Goal: Transaction & Acquisition: Purchase product/service

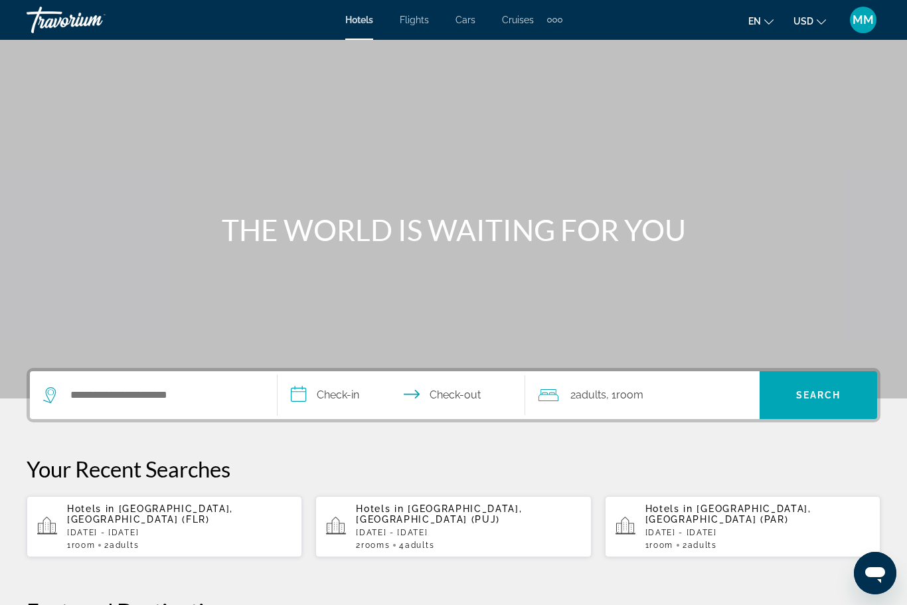
click at [800, 21] on span "USD" at bounding box center [803, 21] width 20 height 11
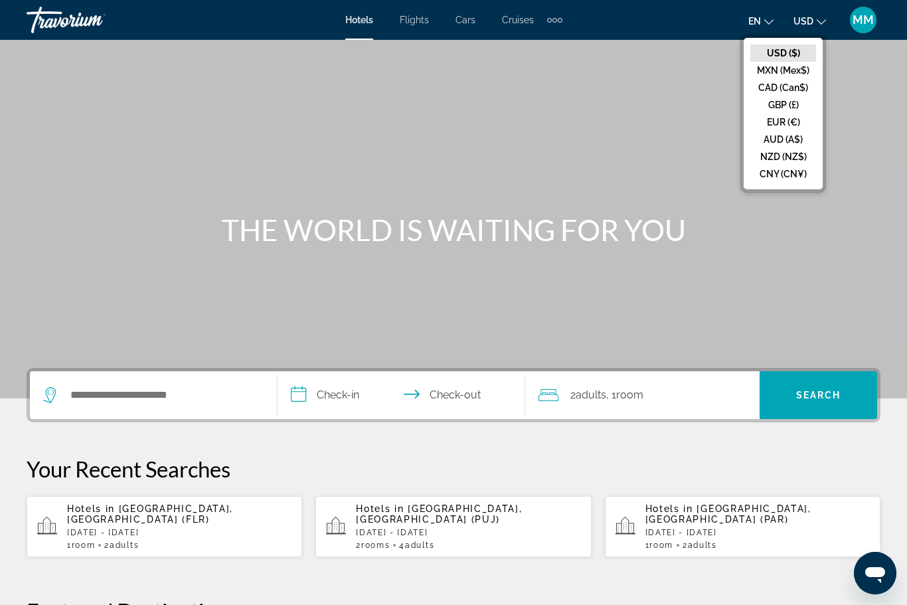
click at [755, 91] on button "CAD (Can$)" at bounding box center [783, 87] width 66 height 17
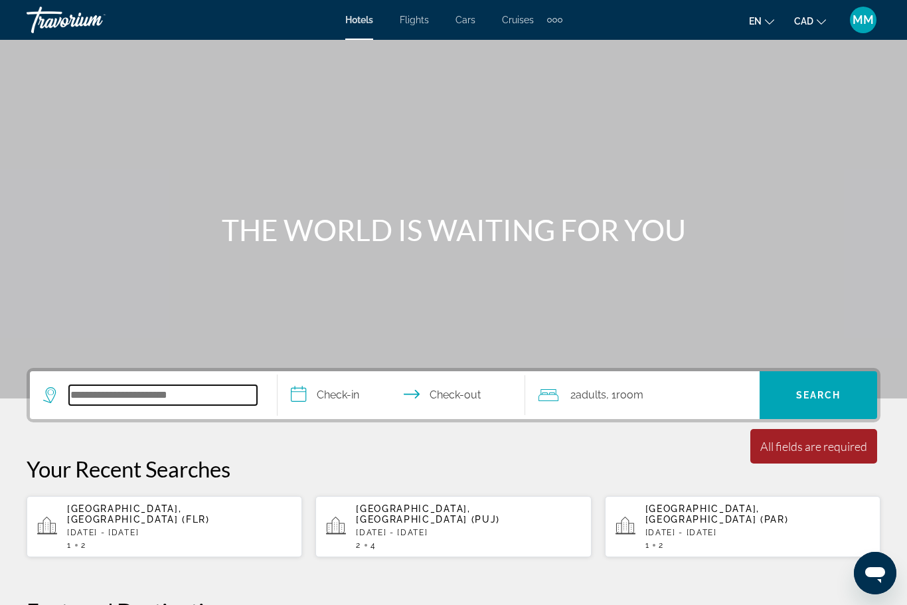
click at [70, 405] on input "Search widget" at bounding box center [163, 395] width 188 height 20
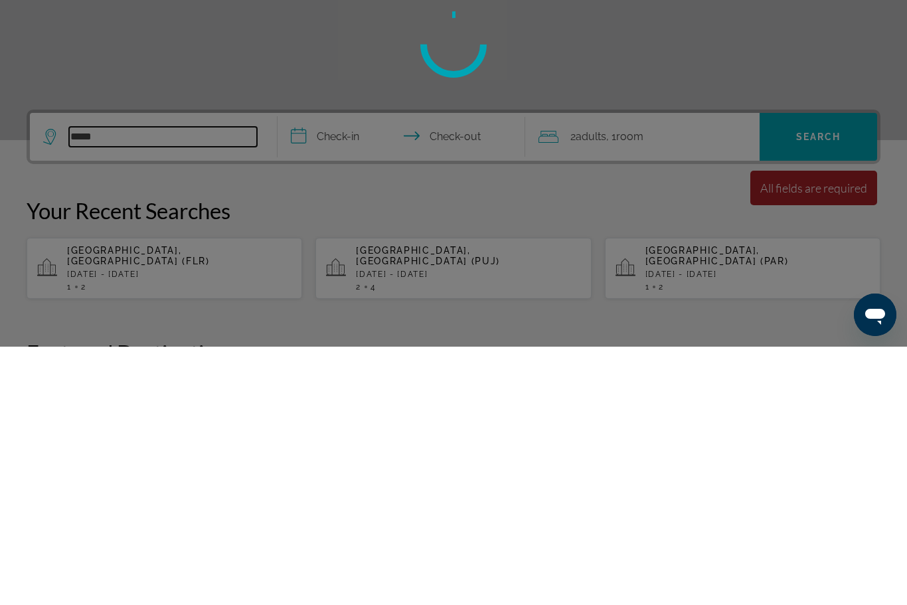
type input "*****"
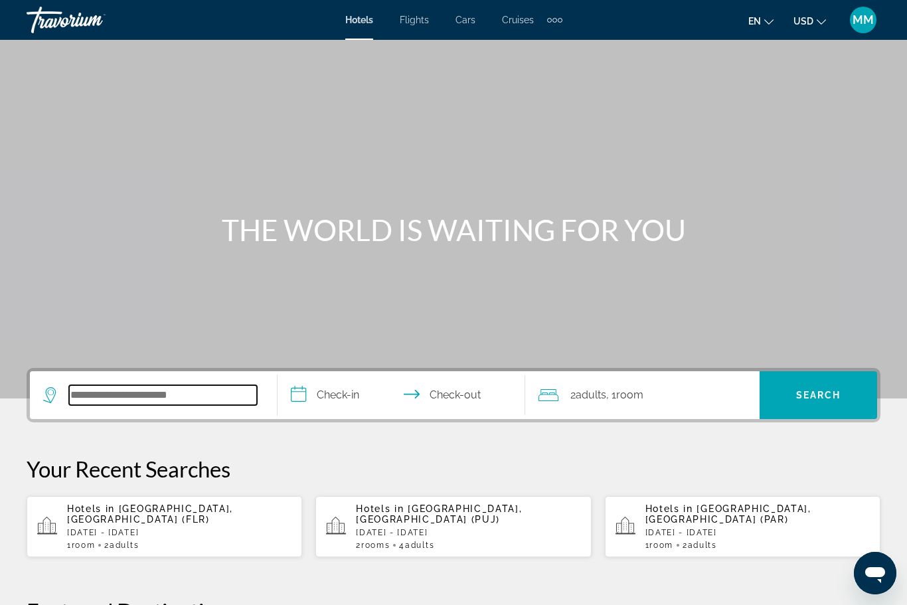
click at [69, 400] on input "Search widget" at bounding box center [163, 395] width 188 height 20
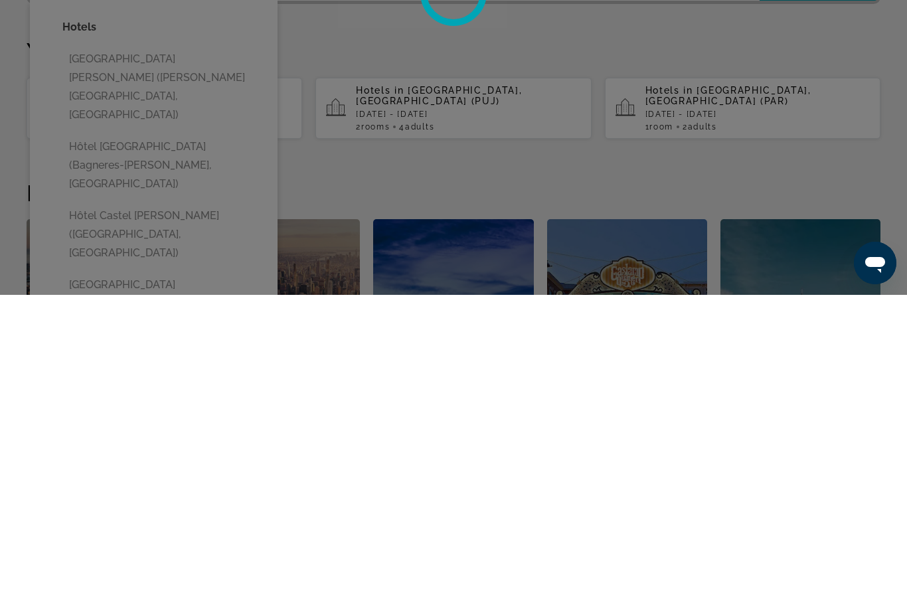
type input "**********"
click at [154, 231] on div at bounding box center [453, 302] width 907 height 605
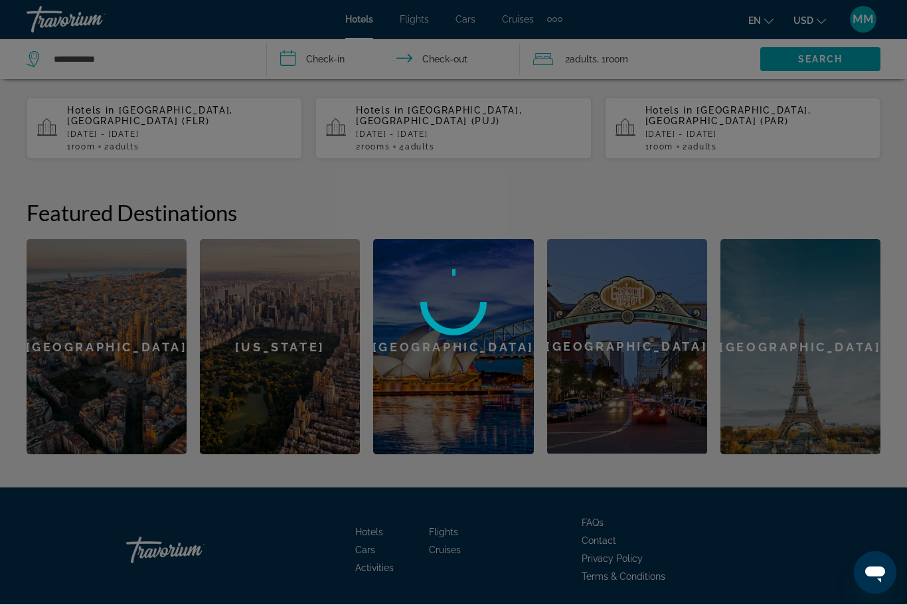
click at [318, 59] on div at bounding box center [453, 302] width 907 height 605
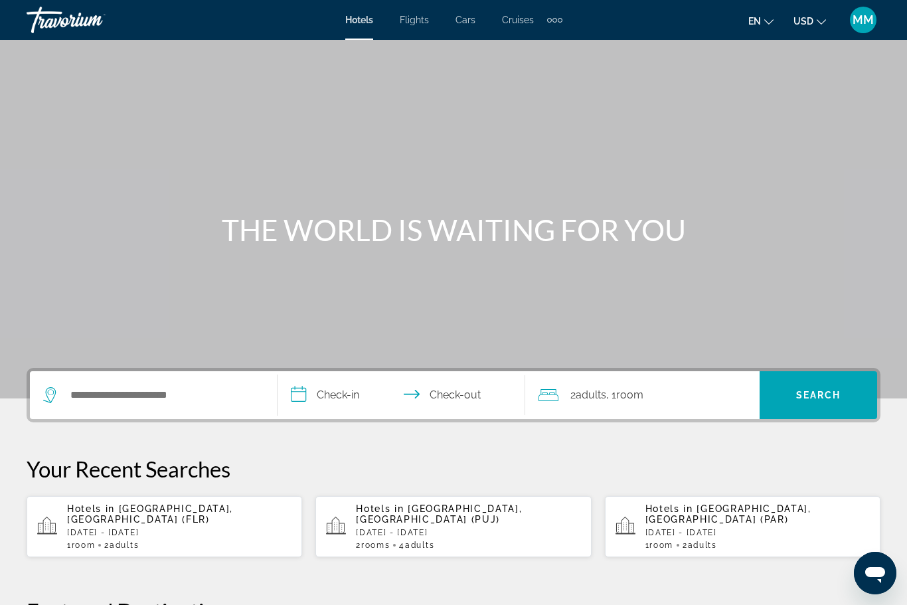
click at [807, 27] on button "USD USD ($) MXN (Mex$) CAD (Can$) GBP (£) EUR (€) AUD (A$) NZD (NZ$) CNY (CN¥)" at bounding box center [809, 20] width 33 height 19
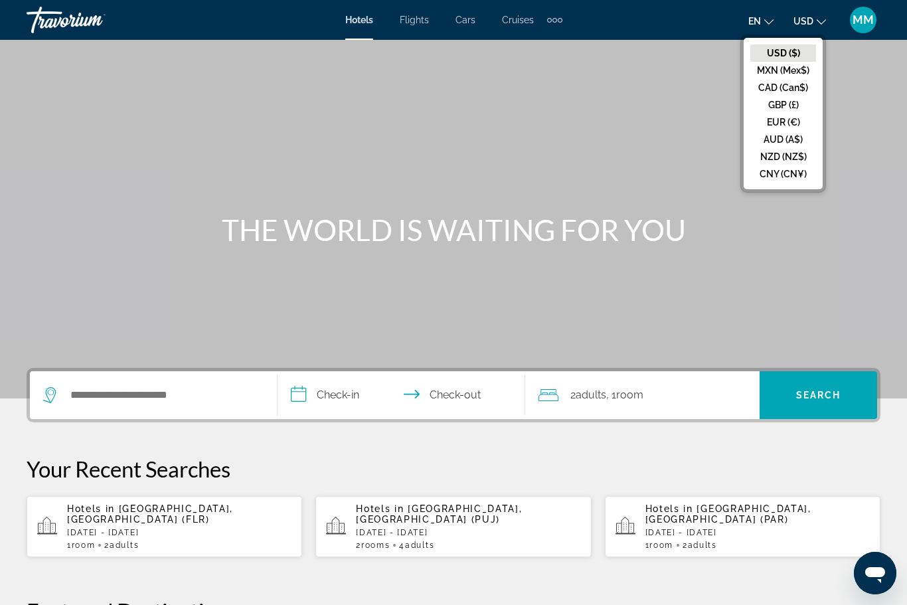
click at [762, 88] on button "CAD (Can$)" at bounding box center [783, 87] width 66 height 17
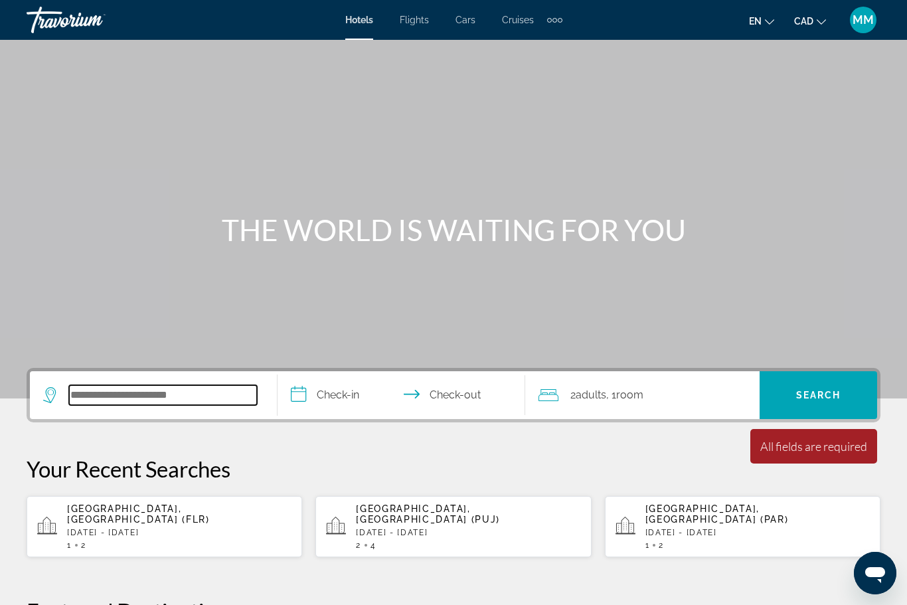
click at [84, 399] on input "Search widget" at bounding box center [163, 395] width 188 height 20
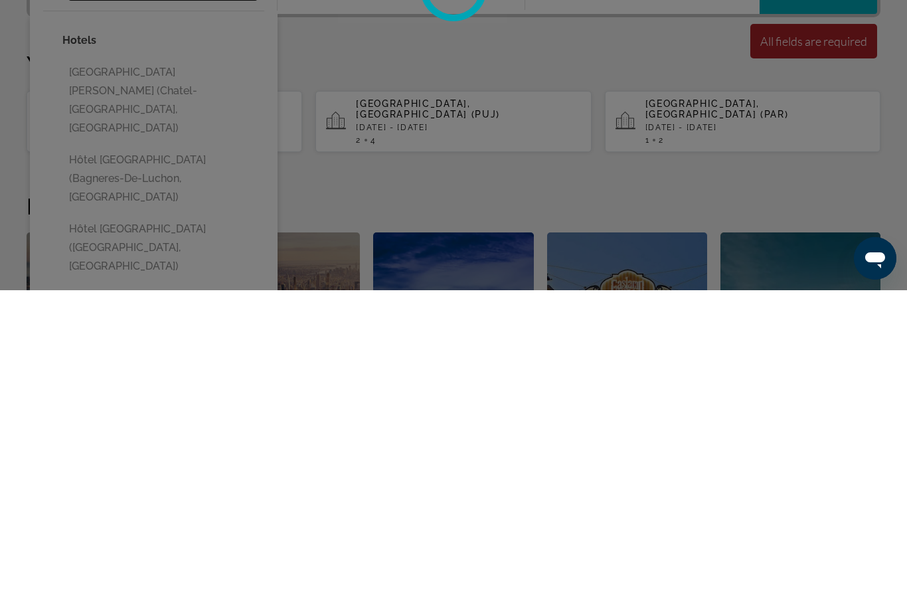
scroll to position [96, 0]
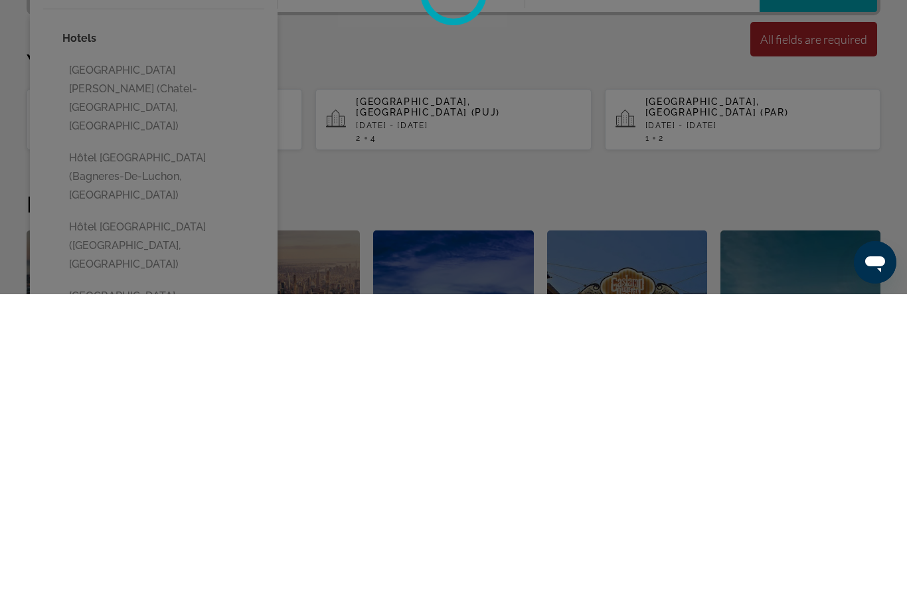
type input "**********"
click at [122, 234] on div at bounding box center [453, 302] width 907 height 605
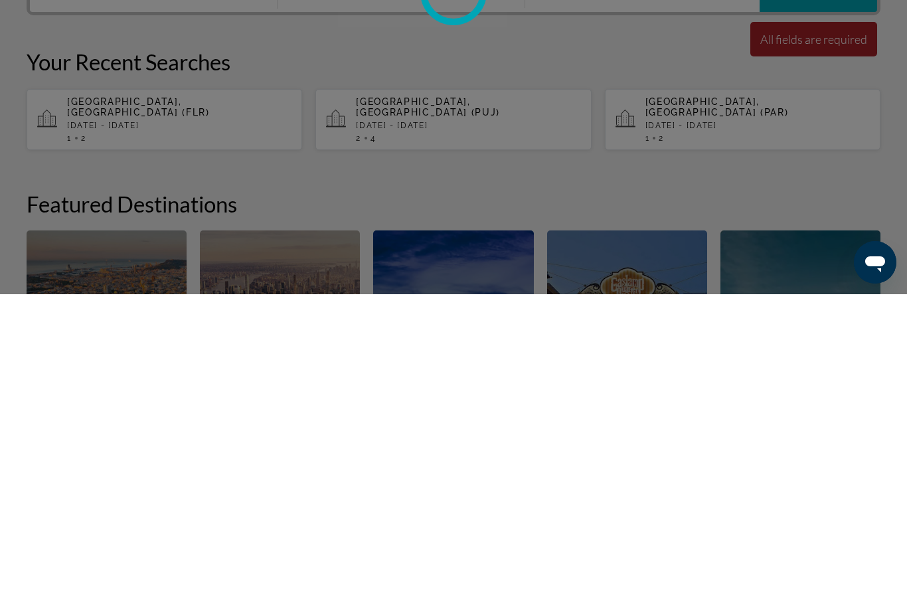
scroll to position [387, 0]
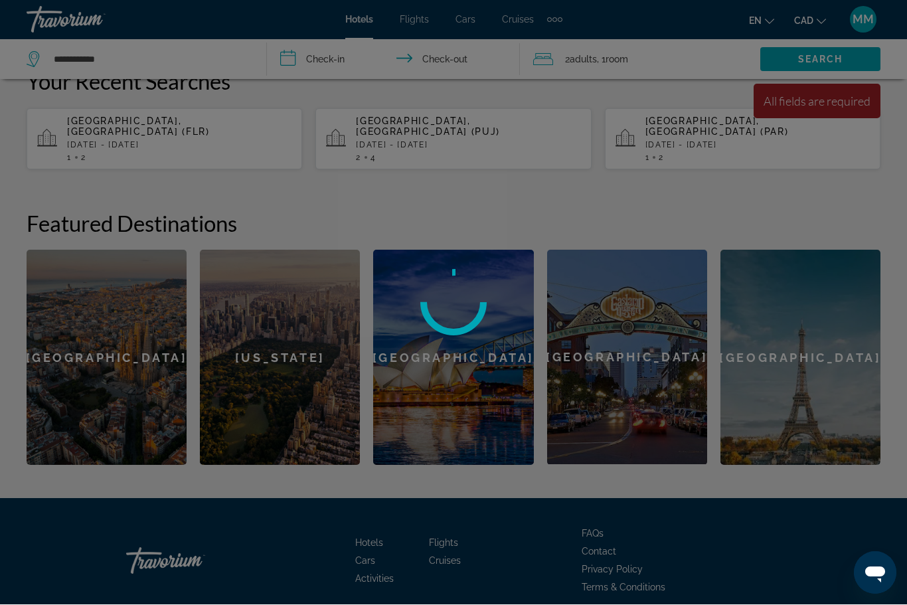
click at [297, 63] on div at bounding box center [453, 302] width 907 height 605
click at [311, 54] on div at bounding box center [453, 302] width 907 height 605
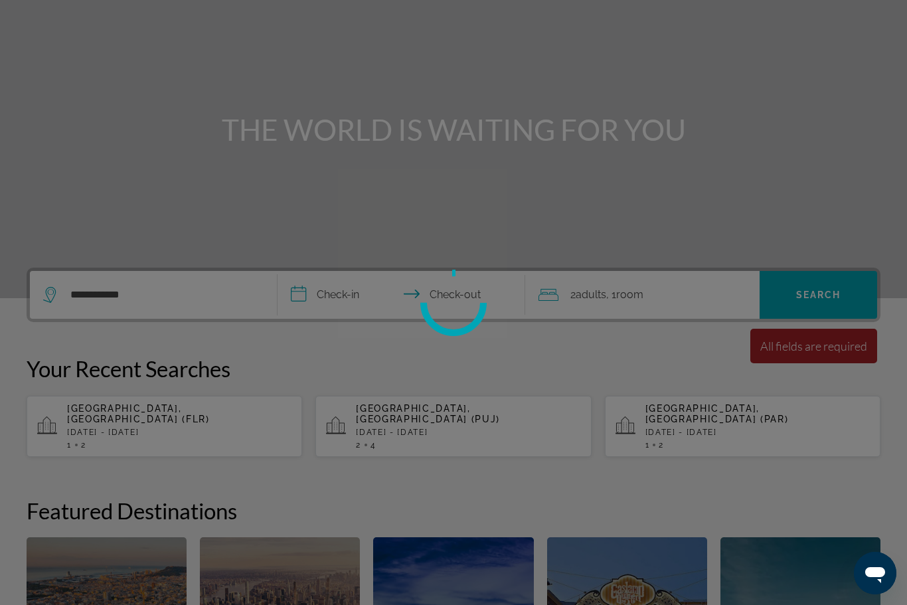
scroll to position [0, 0]
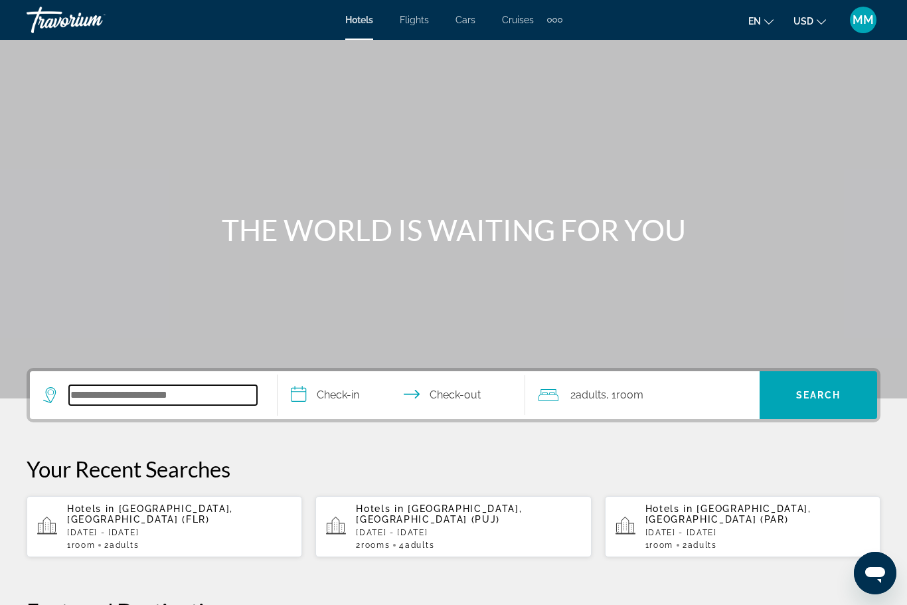
click at [83, 395] on input "Search widget" at bounding box center [163, 395] width 188 height 20
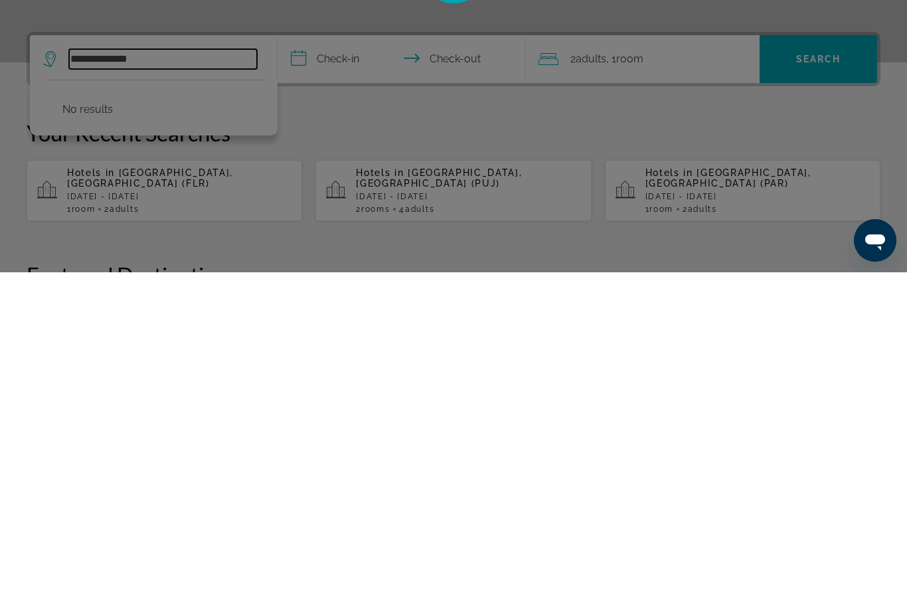
type input "**********"
click at [167, 58] on div at bounding box center [453, 302] width 907 height 605
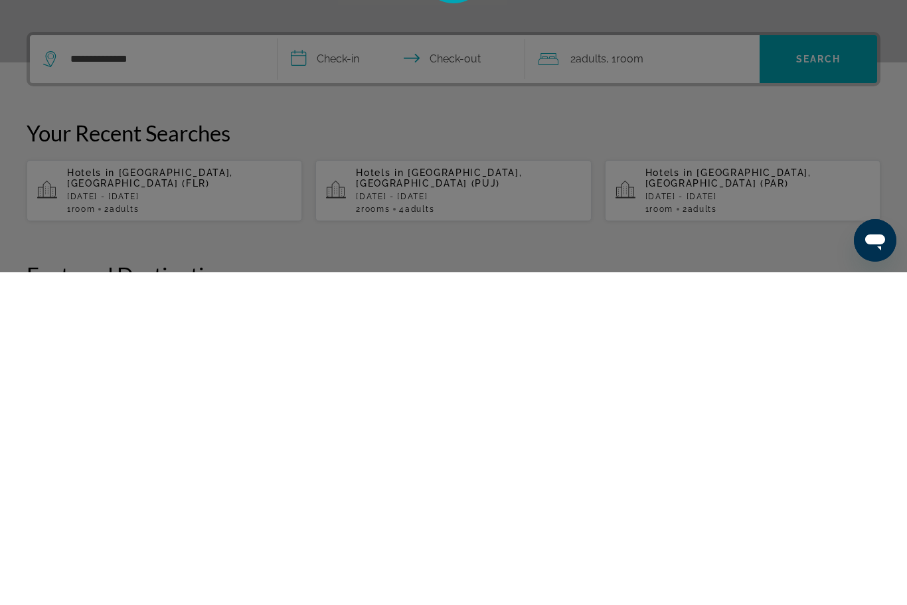
scroll to position [337, 0]
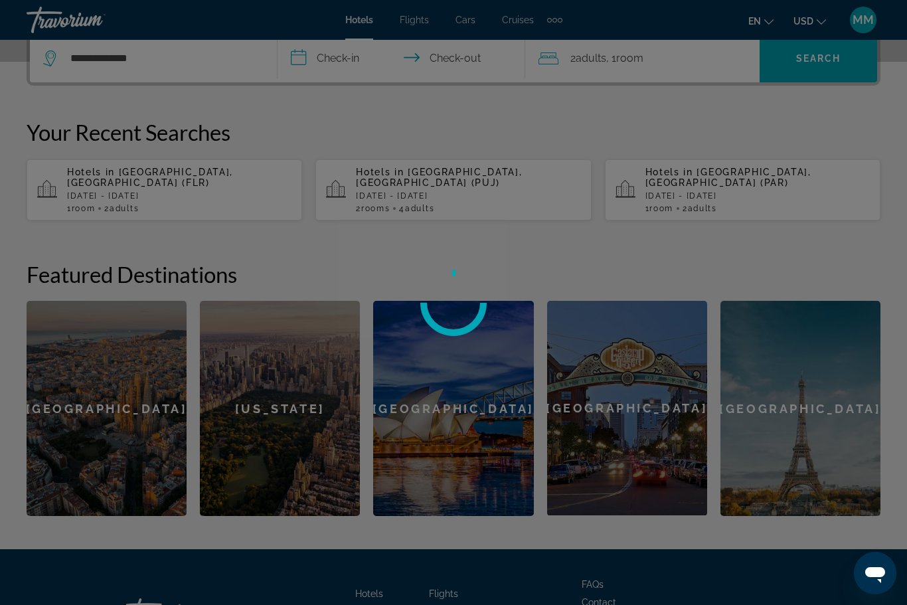
click at [212, 66] on div at bounding box center [453, 302] width 907 height 605
click at [159, 56] on div at bounding box center [453, 302] width 907 height 605
click at [159, 57] on div at bounding box center [453, 302] width 907 height 605
click at [166, 62] on div at bounding box center [453, 302] width 907 height 605
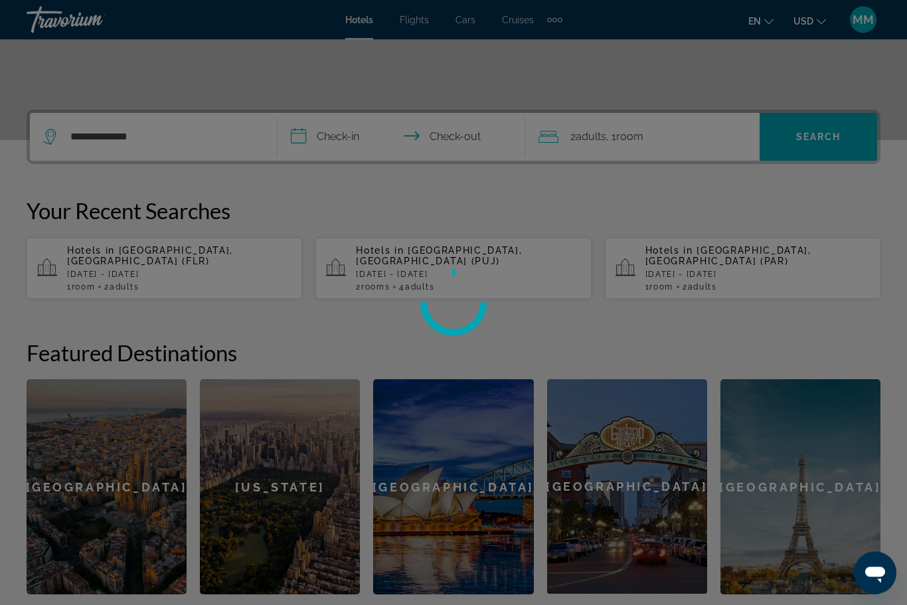
scroll to position [0, 0]
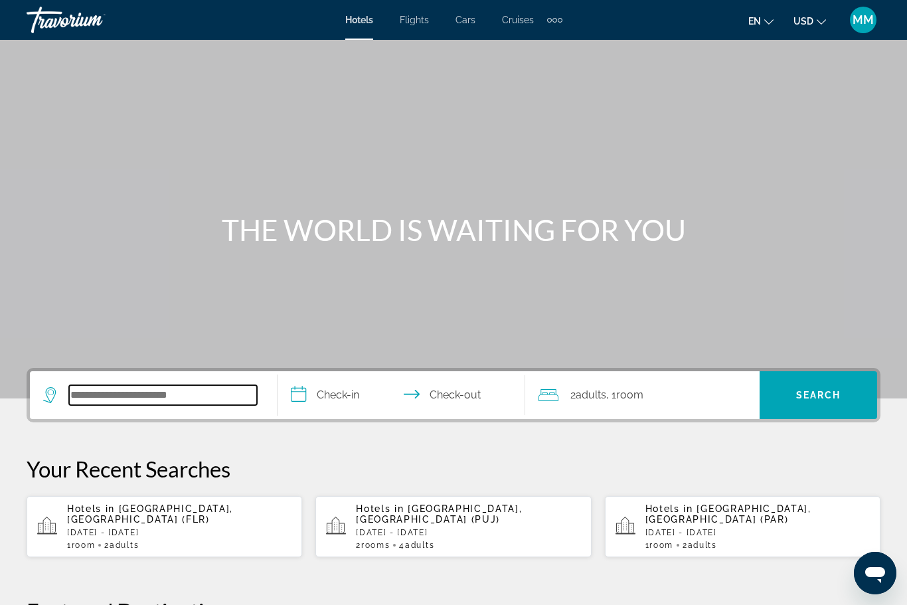
click at [91, 386] on input "Search widget" at bounding box center [163, 395] width 188 height 20
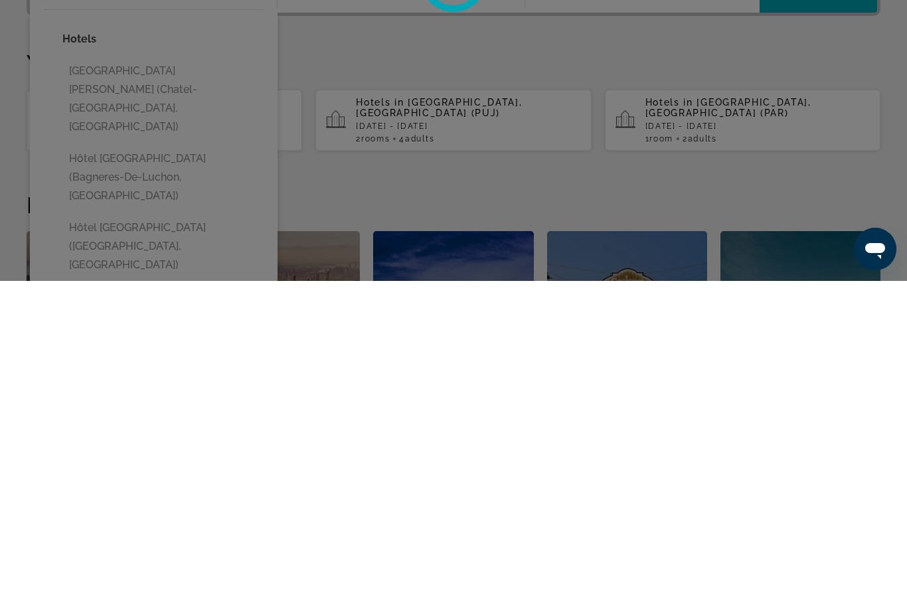
scroll to position [91, 0]
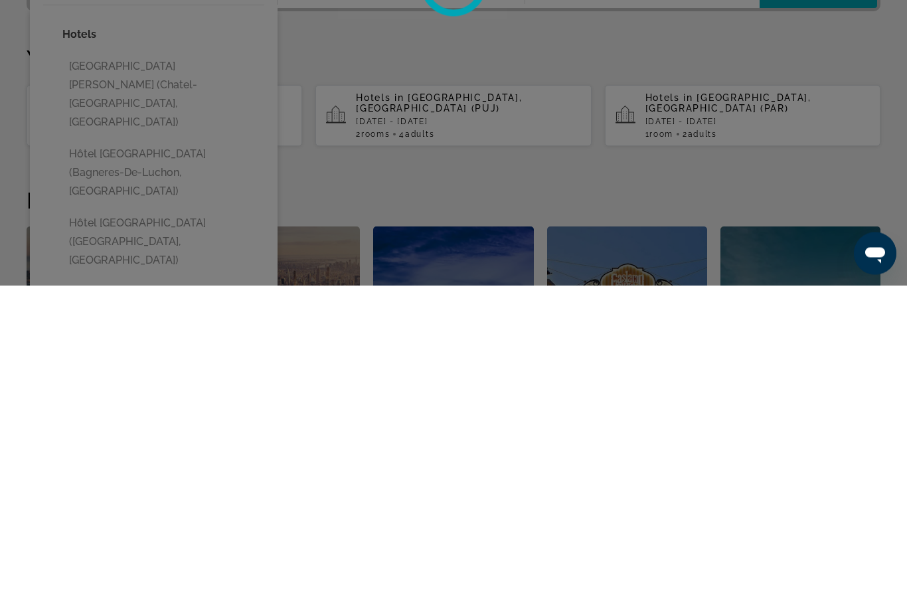
type input "**********"
click at [98, 231] on div at bounding box center [453, 302] width 907 height 605
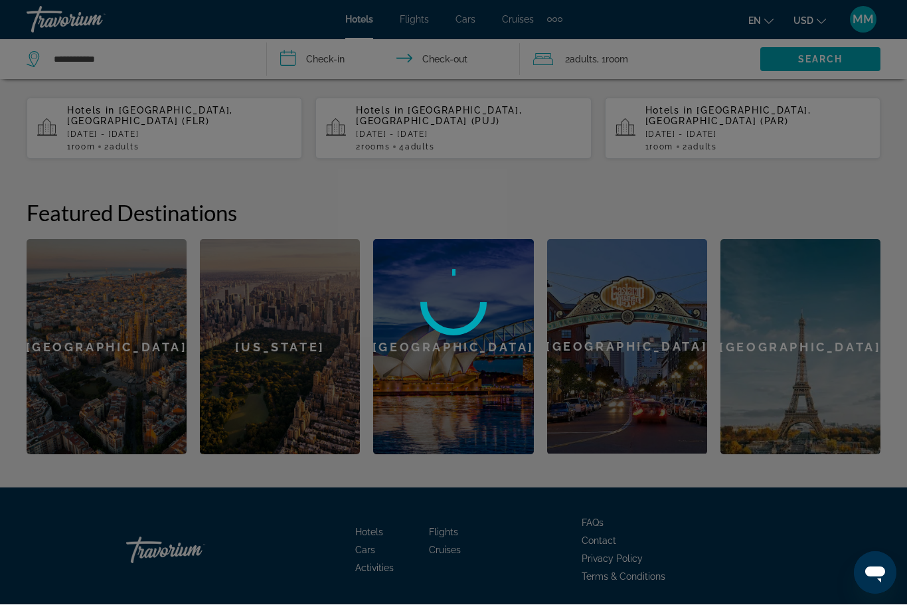
scroll to position [398, 0]
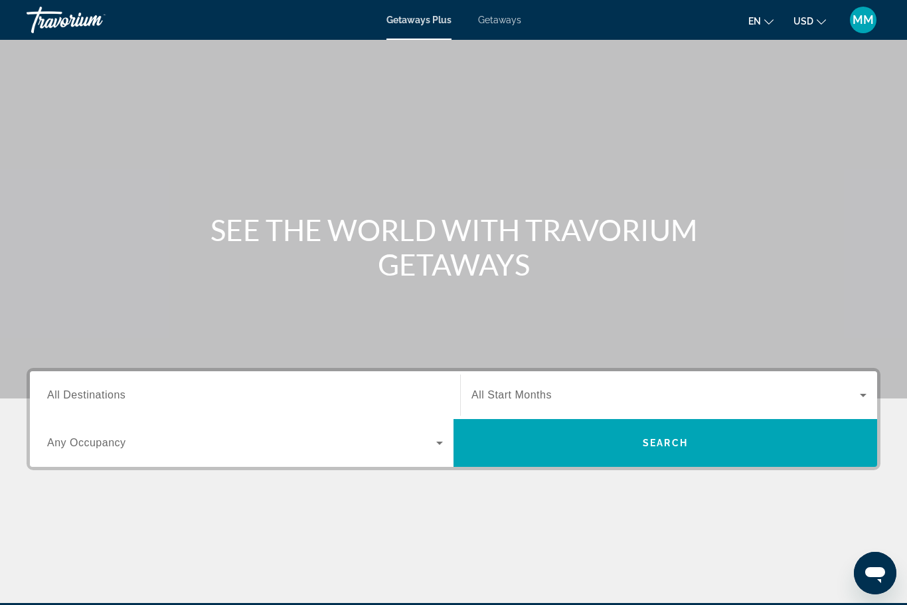
click at [804, 23] on span "USD" at bounding box center [803, 21] width 20 height 11
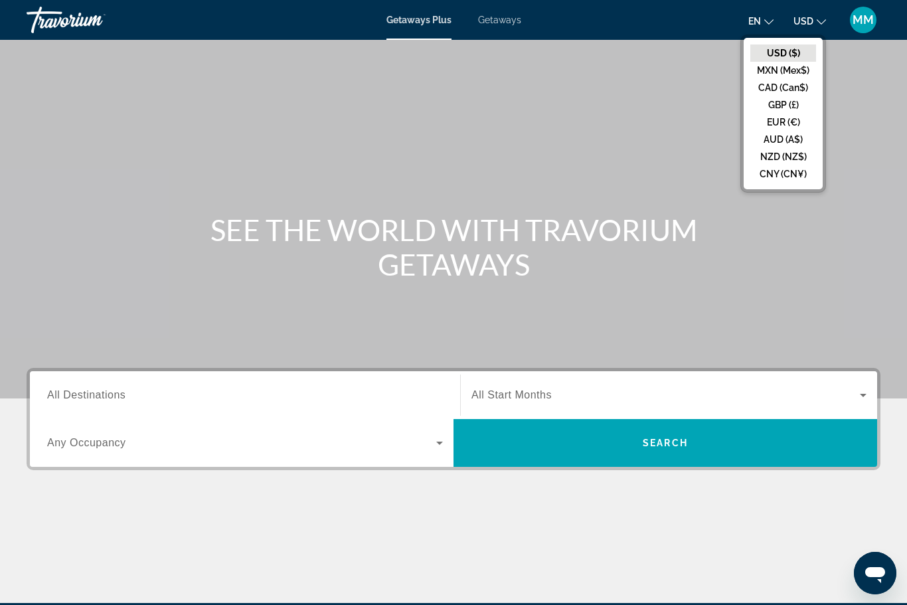
click at [759, 85] on button "CAD (Can$)" at bounding box center [783, 87] width 66 height 17
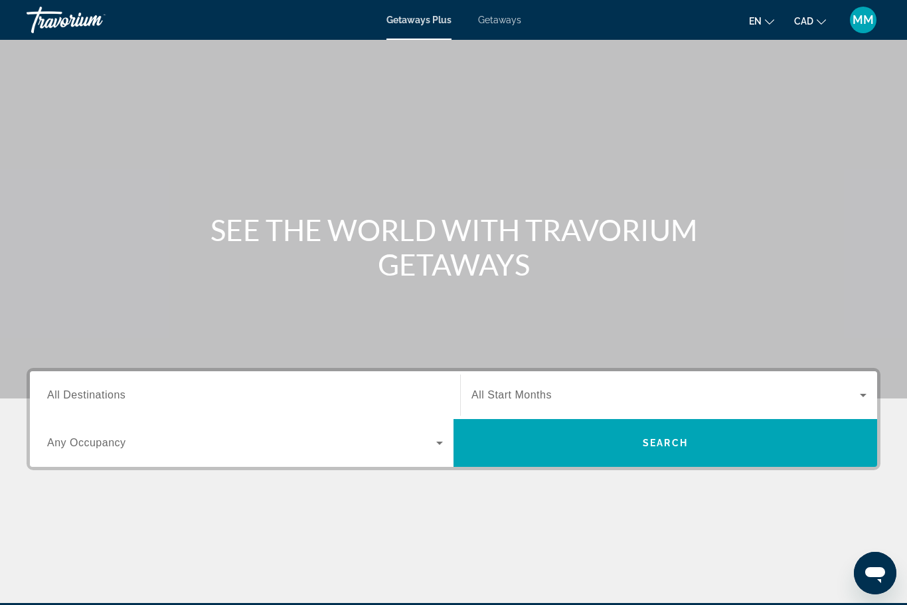
click at [58, 396] on span "All Destinations" at bounding box center [86, 394] width 78 height 11
click at [58, 396] on input "Destination All Destinations" at bounding box center [245, 396] width 396 height 16
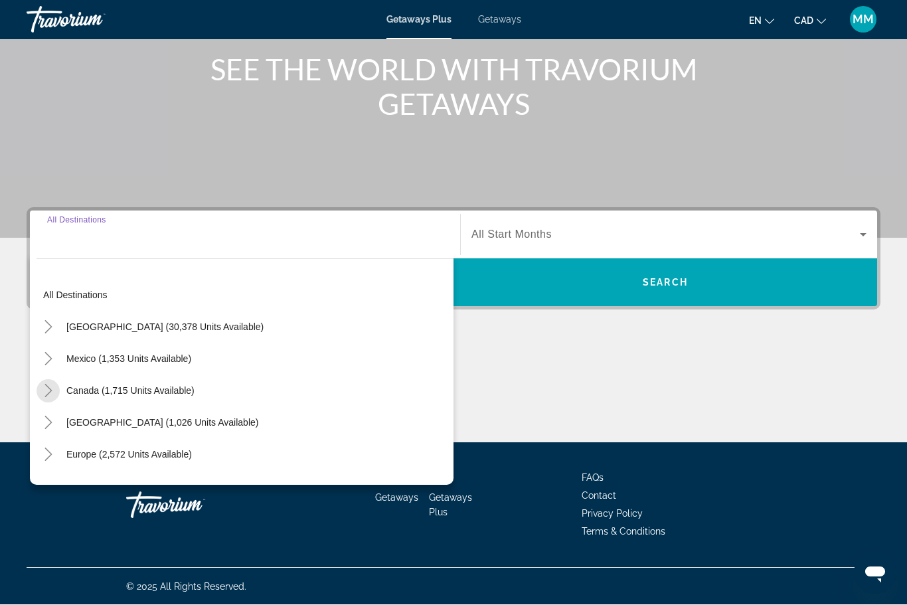
scroll to position [161, 0]
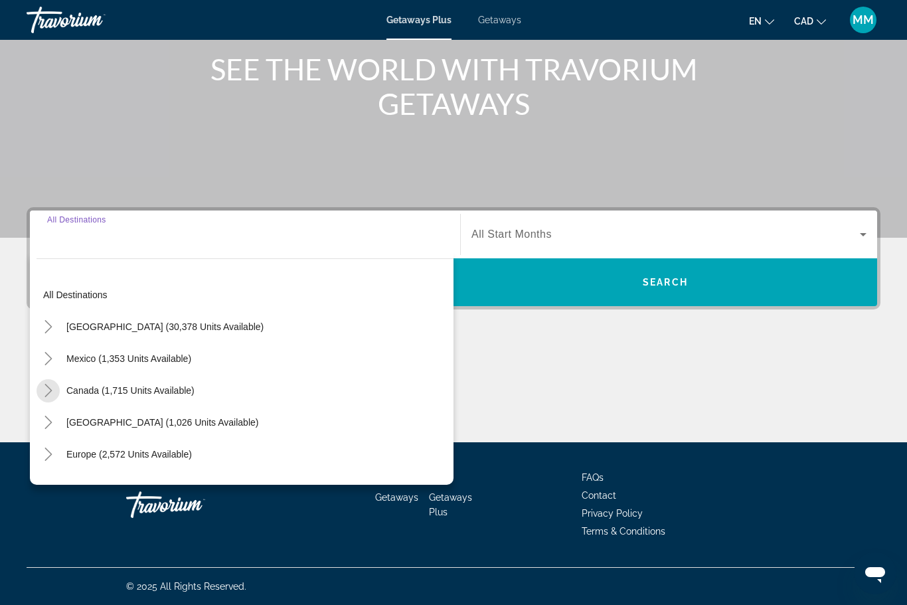
click at [51, 399] on mat-icon "Toggle Canada (1,715 units available)" at bounding box center [48, 390] width 23 height 23
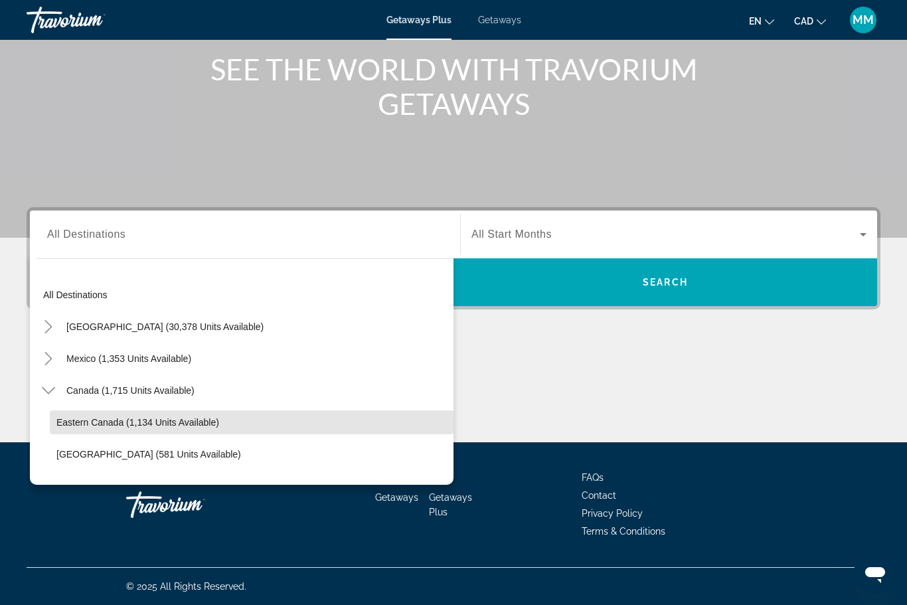
click at [54, 435] on span "Search widget" at bounding box center [252, 422] width 404 height 32
type input "**********"
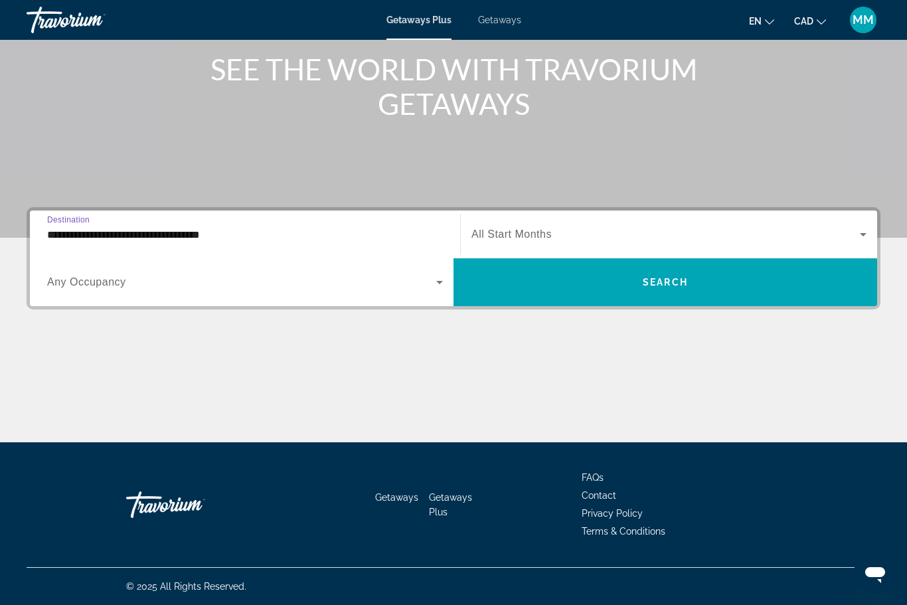
click at [524, 236] on span "All Start Months" at bounding box center [511, 233] width 80 height 11
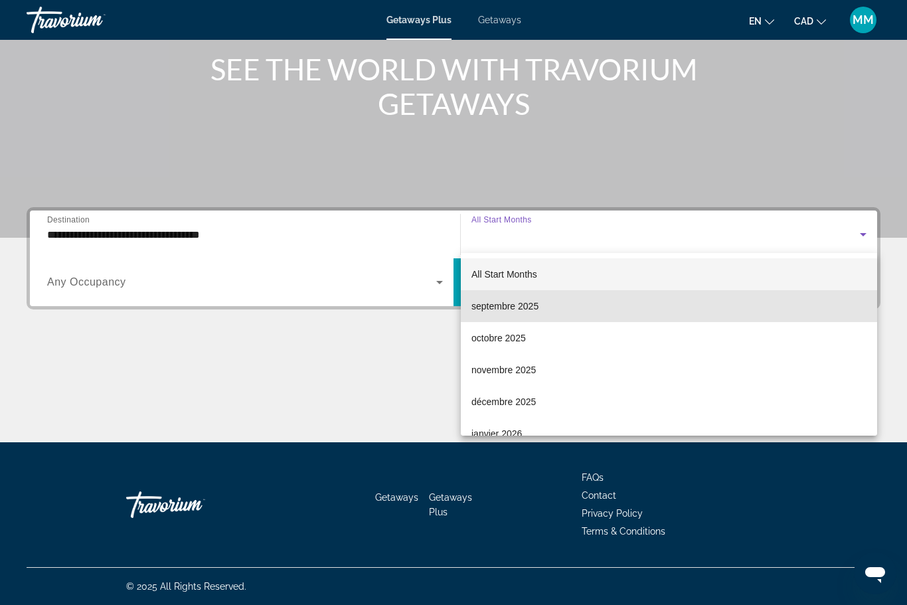
click at [489, 311] on span "septembre 2025" at bounding box center [504, 306] width 67 height 16
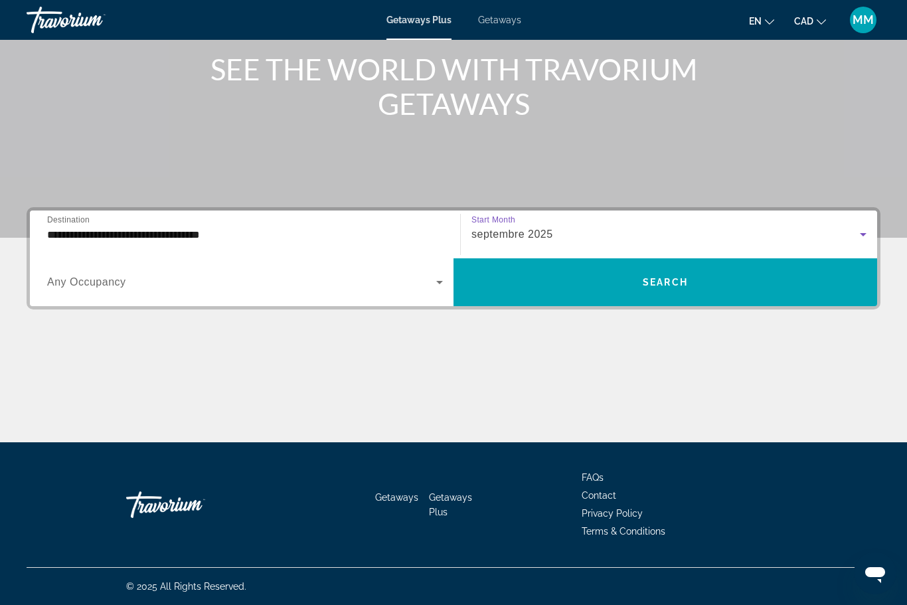
click at [71, 289] on span "Search widget" at bounding box center [241, 282] width 389 height 16
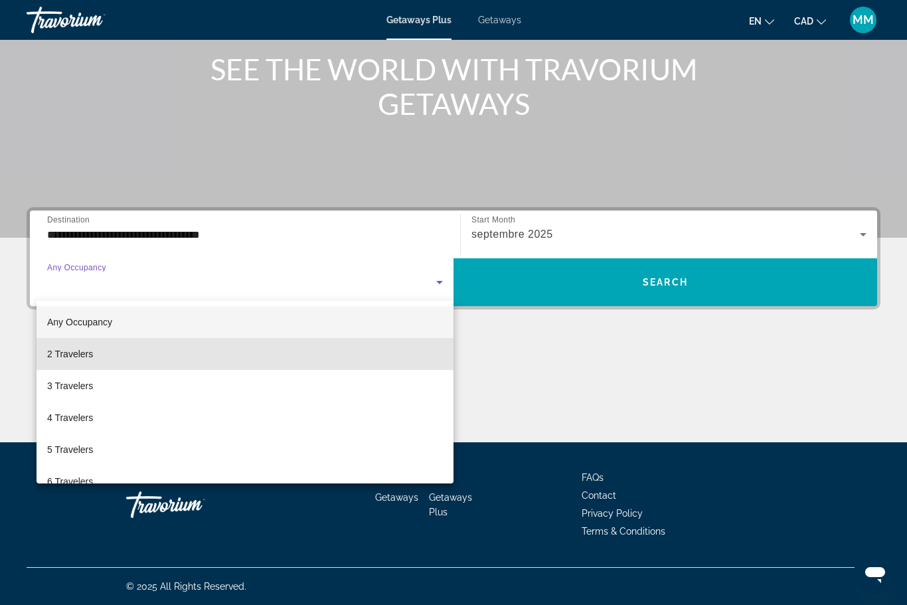
click at [61, 358] on span "2 Travelers" at bounding box center [70, 354] width 46 height 16
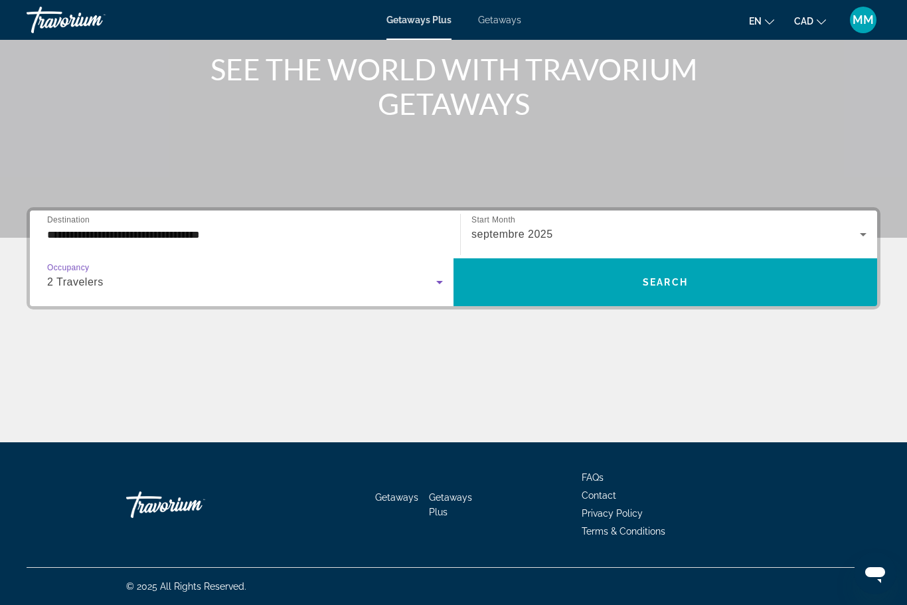
click at [670, 286] on span "Search" at bounding box center [665, 282] width 45 height 11
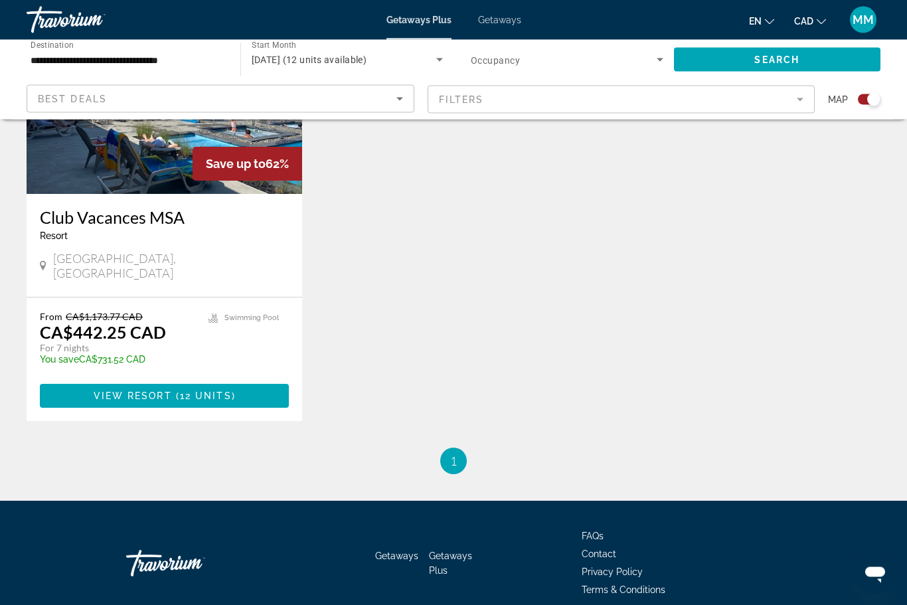
scroll to position [595, 0]
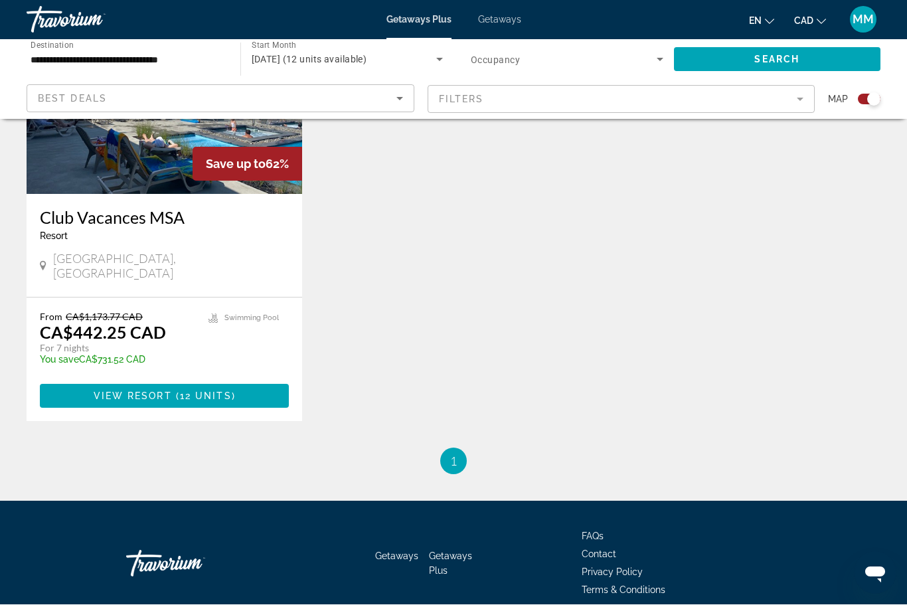
click at [189, 391] on span "12 units" at bounding box center [206, 396] width 52 height 11
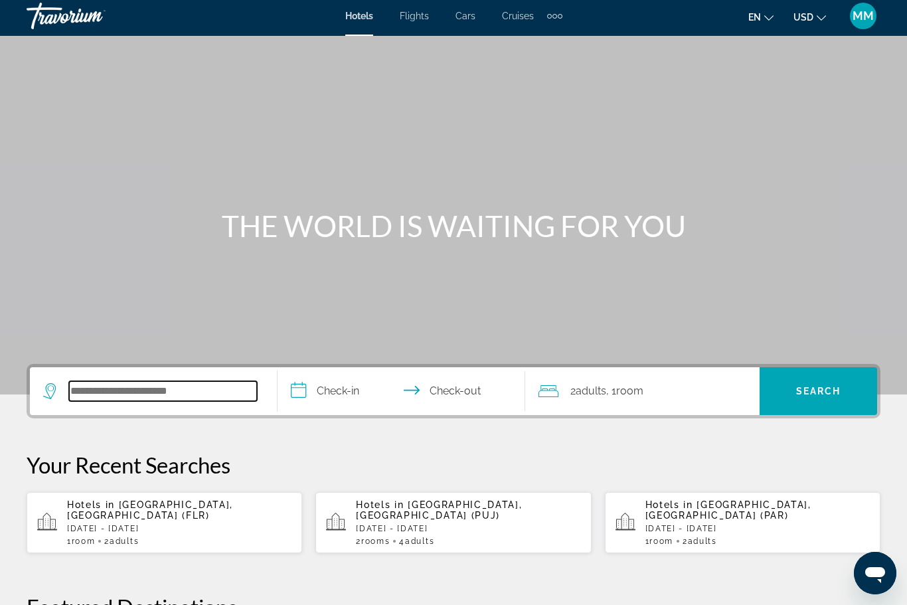
click at [189, 391] on input "Search widget" at bounding box center [163, 391] width 188 height 20
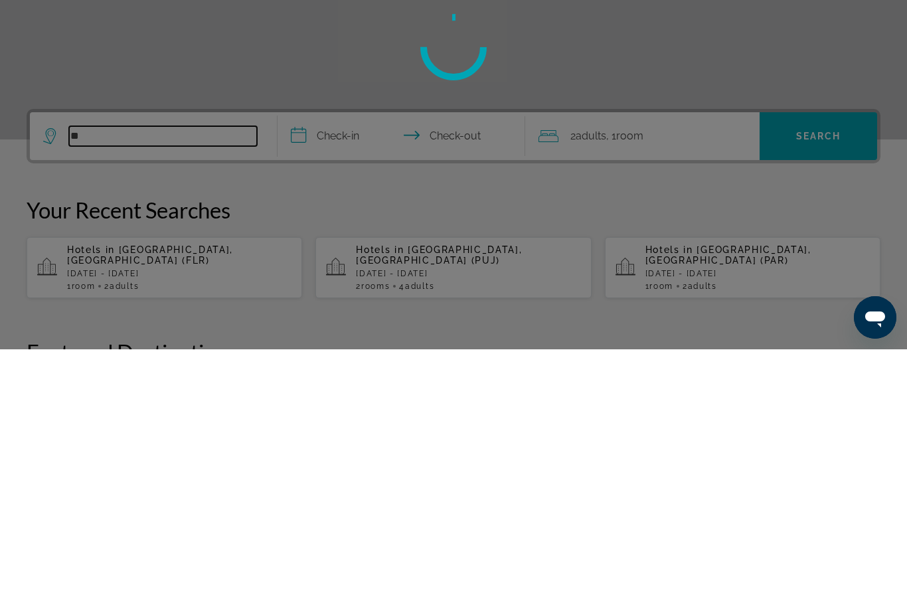
type input "*"
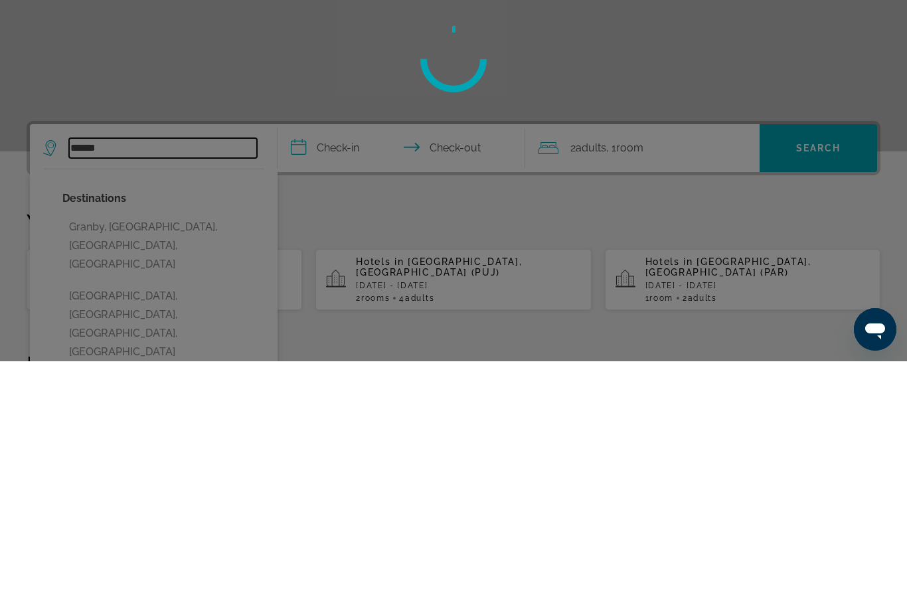
type input "******"
click at [155, 273] on div at bounding box center [453, 302] width 907 height 605
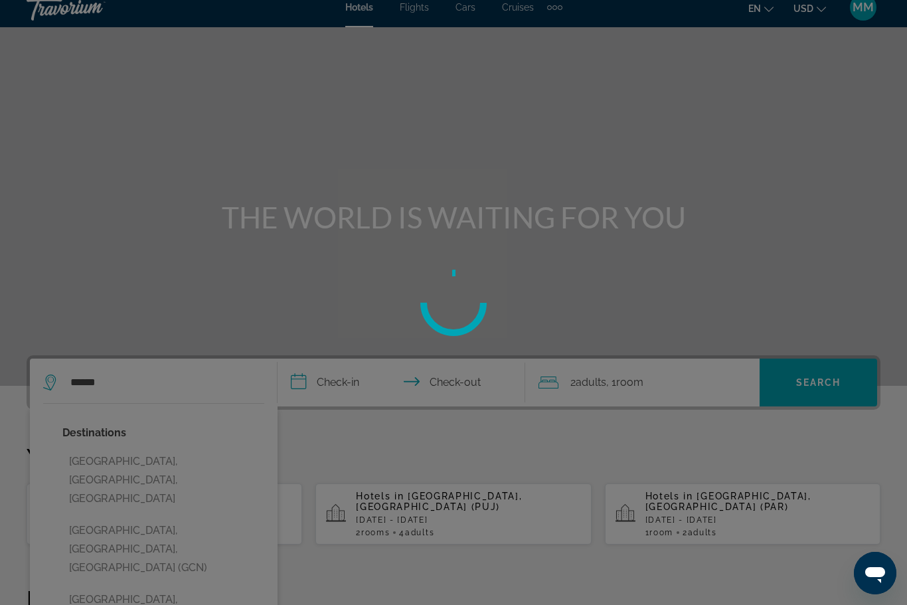
scroll to position [13, 0]
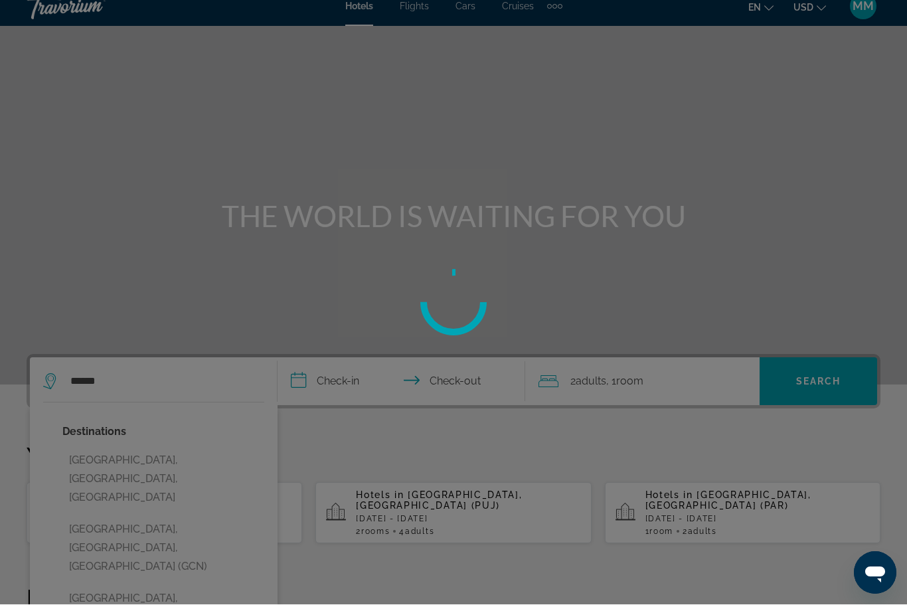
click at [139, 372] on div at bounding box center [453, 302] width 907 height 605
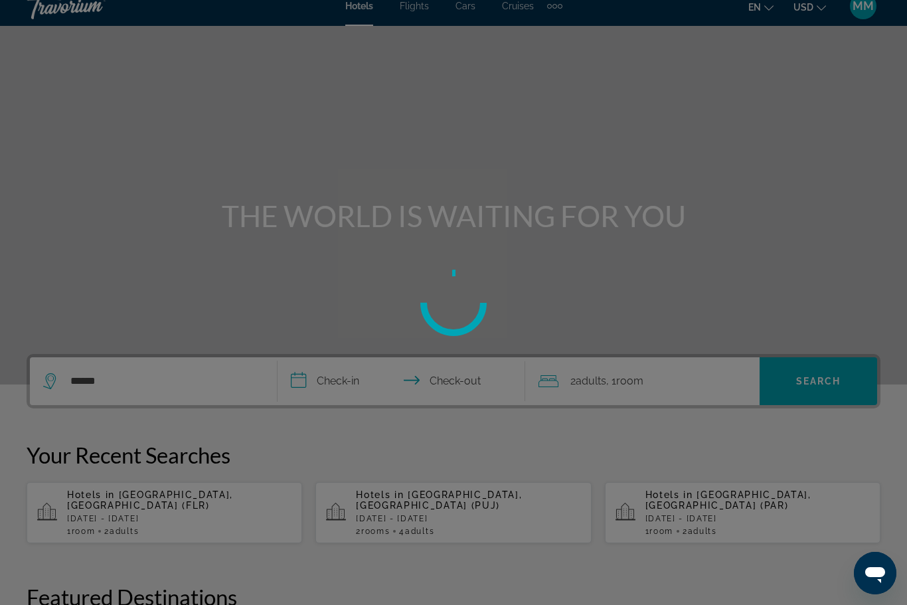
click at [139, 382] on div at bounding box center [453, 302] width 907 height 605
click at [334, 398] on div at bounding box center [453, 302] width 907 height 605
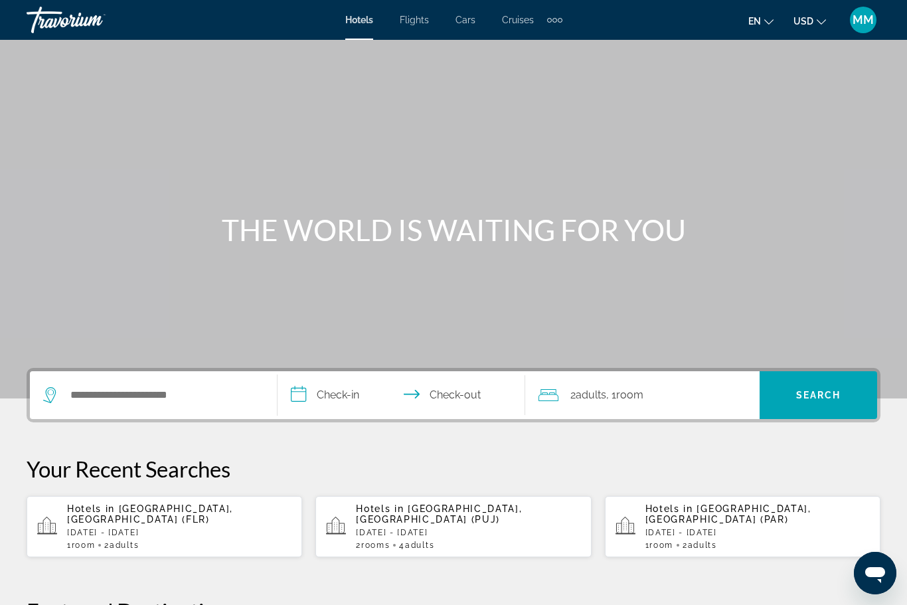
click at [795, 25] on span "USD" at bounding box center [803, 21] width 20 height 11
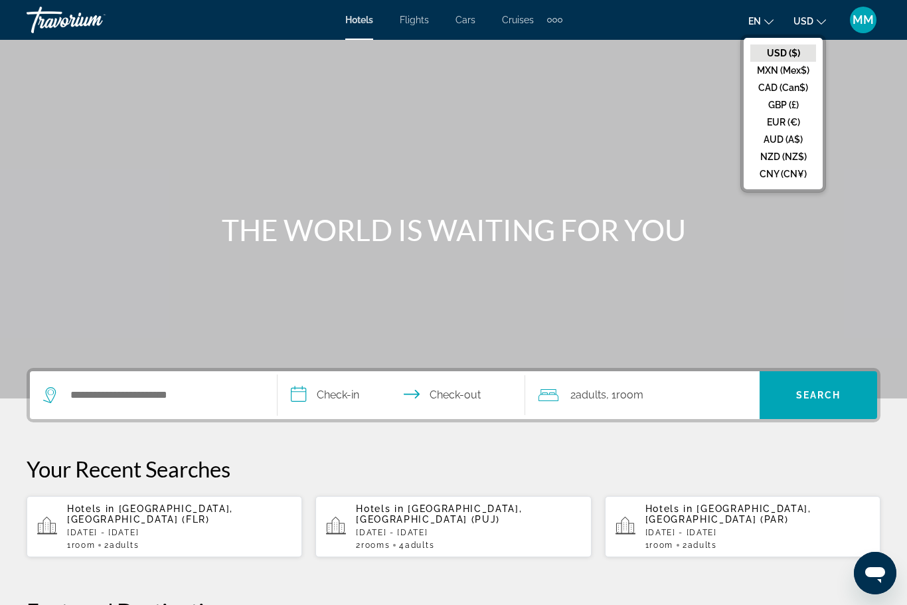
click at [789, 90] on button "CAD (Can$)" at bounding box center [783, 87] width 66 height 17
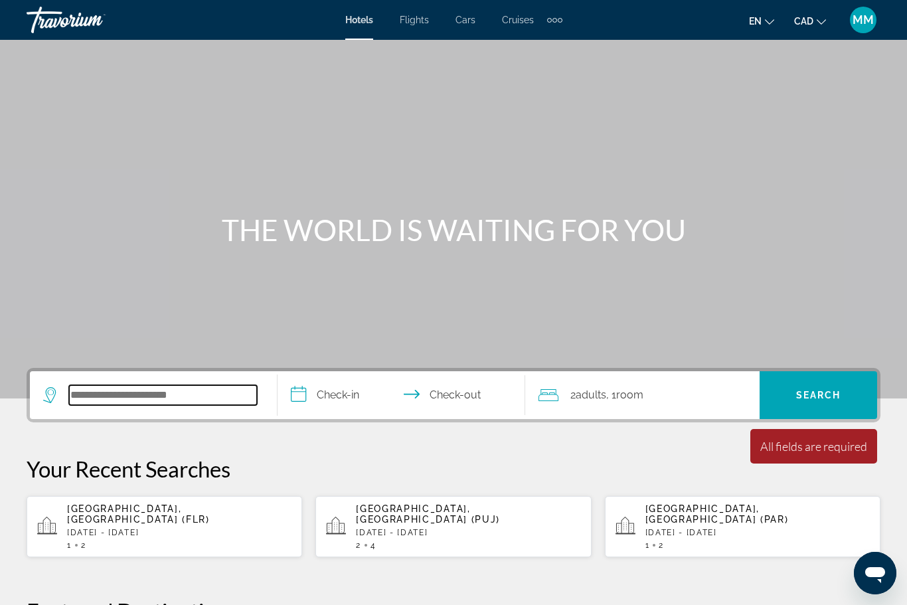
click at [114, 405] on input "Search widget" at bounding box center [163, 395] width 188 height 20
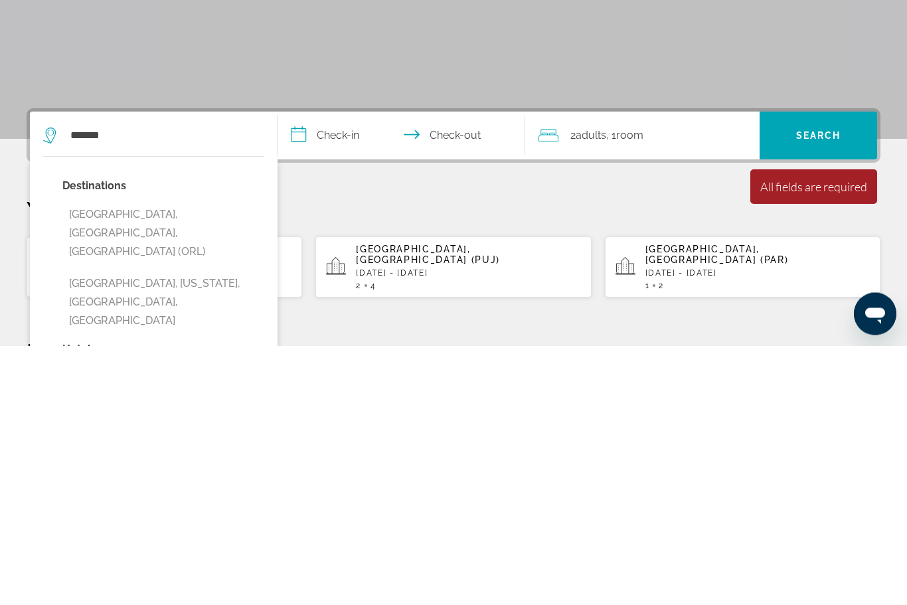
click at [171, 461] on button "[GEOGRAPHIC_DATA], [GEOGRAPHIC_DATA], [GEOGRAPHIC_DATA] (ORL)" at bounding box center [163, 492] width 202 height 62
type input "**********"
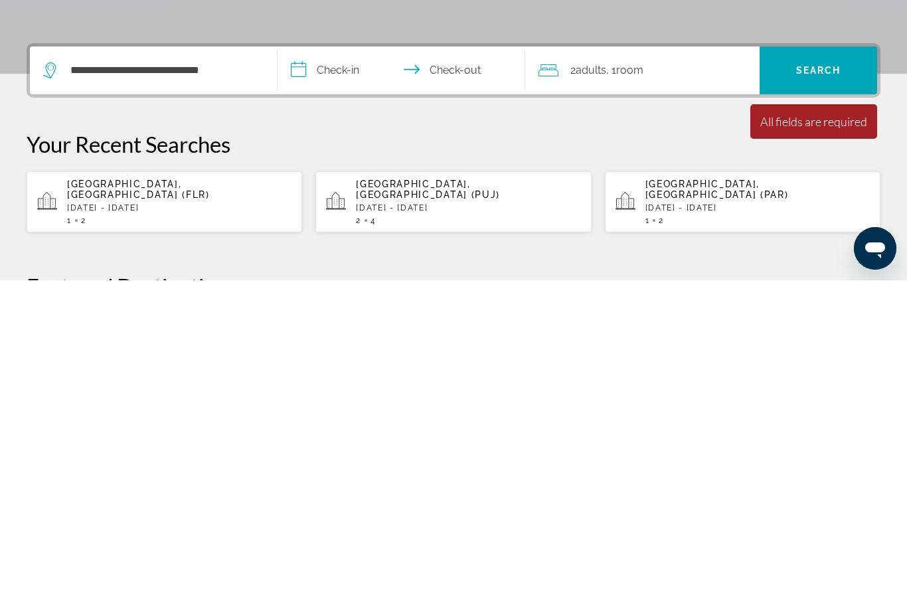
click at [348, 371] on input "**********" at bounding box center [403, 397] width 253 height 52
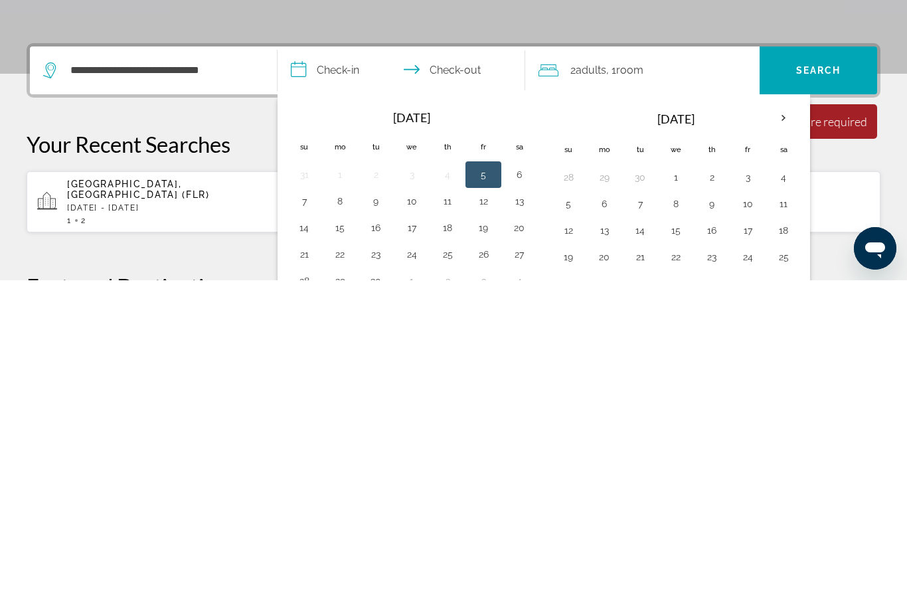
scroll to position [325, 0]
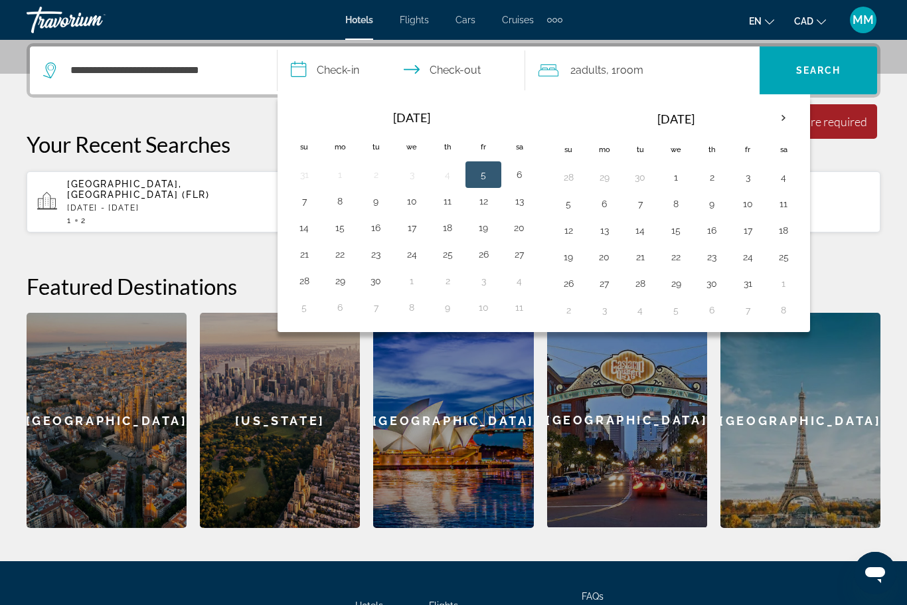
click at [791, 127] on th "Next month" at bounding box center [783, 118] width 36 height 29
click at [789, 125] on th "Next month" at bounding box center [783, 118] width 36 height 29
click at [782, 128] on th "Next month" at bounding box center [783, 118] width 36 height 29
click at [781, 129] on th "Next month" at bounding box center [783, 118] width 36 height 29
click at [784, 128] on th "Next month" at bounding box center [783, 118] width 36 height 29
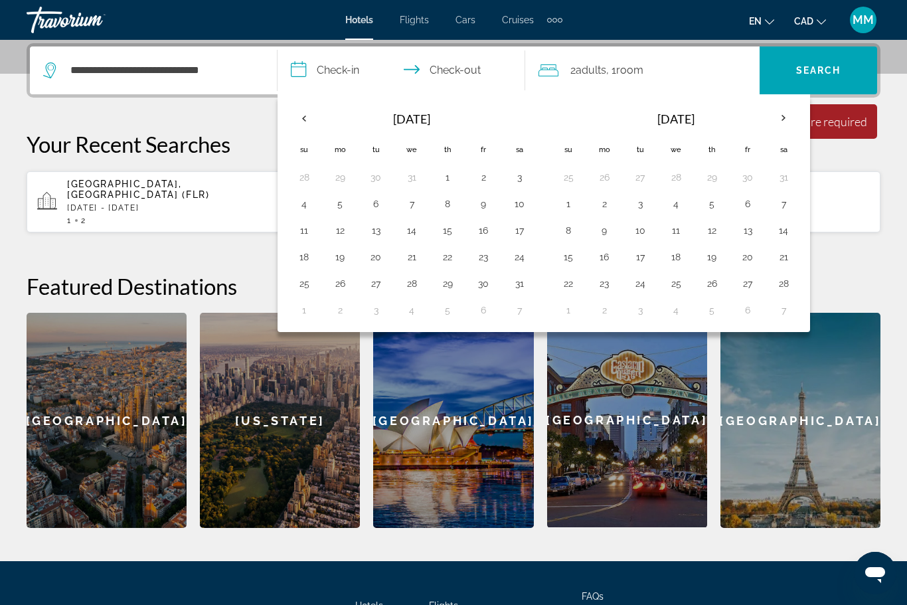
click at [787, 127] on th "Next month" at bounding box center [783, 118] width 36 height 29
click at [296, 127] on th "Previous month" at bounding box center [304, 118] width 36 height 29
click at [313, 285] on button "22" at bounding box center [303, 283] width 21 height 19
click at [572, 210] on button "1" at bounding box center [568, 204] width 21 height 19
type input "**********"
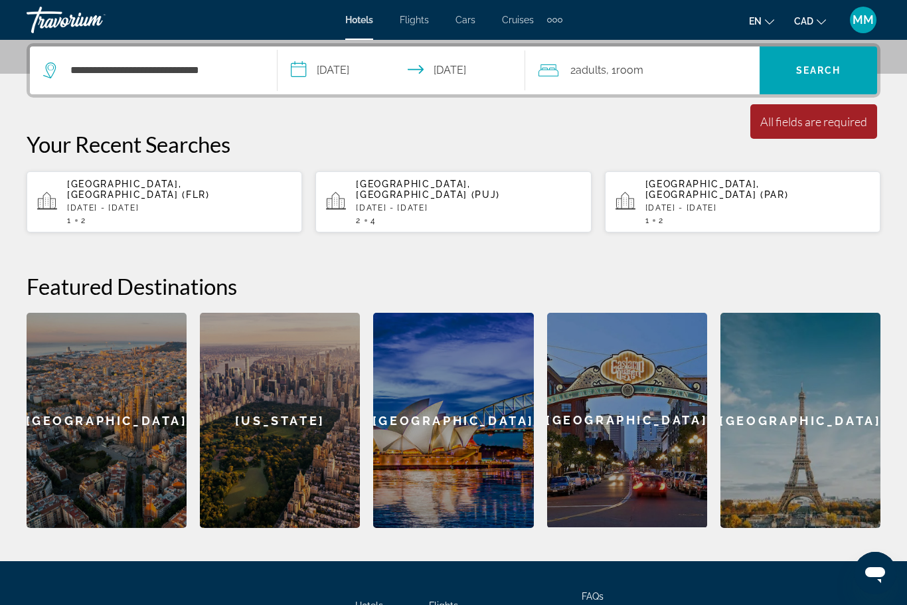
click at [819, 66] on span "Search" at bounding box center [818, 70] width 45 height 11
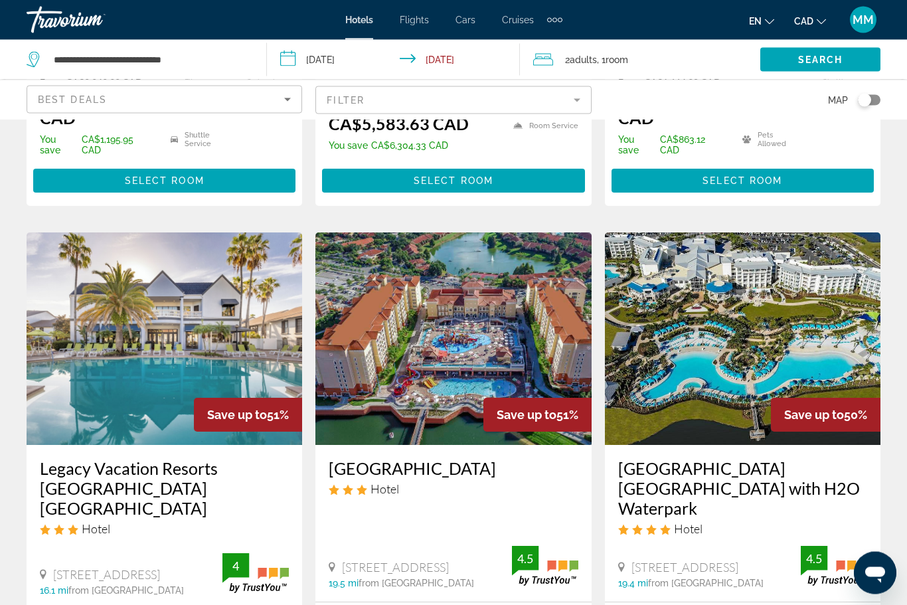
scroll to position [1517, 0]
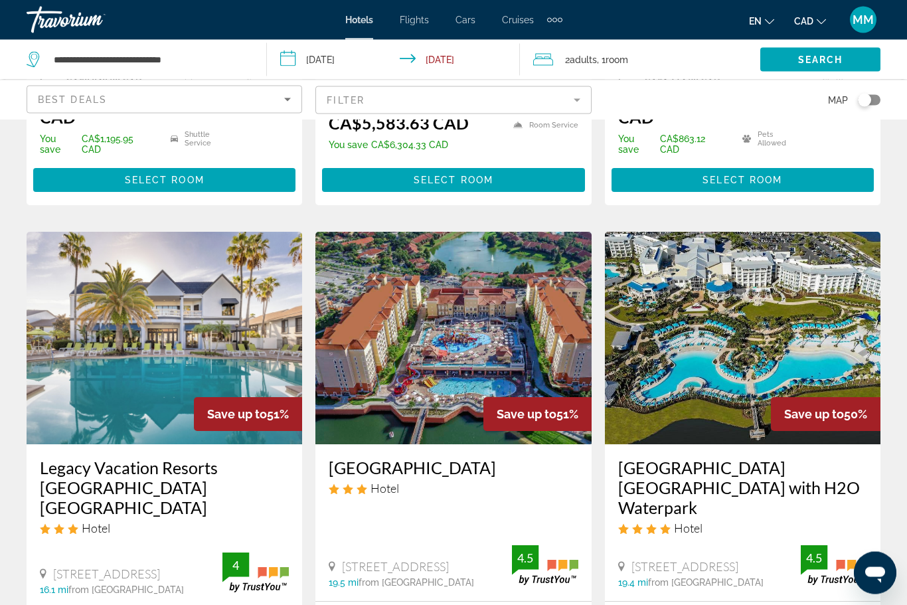
click at [163, 323] on img "Main content" at bounding box center [164, 338] width 275 height 212
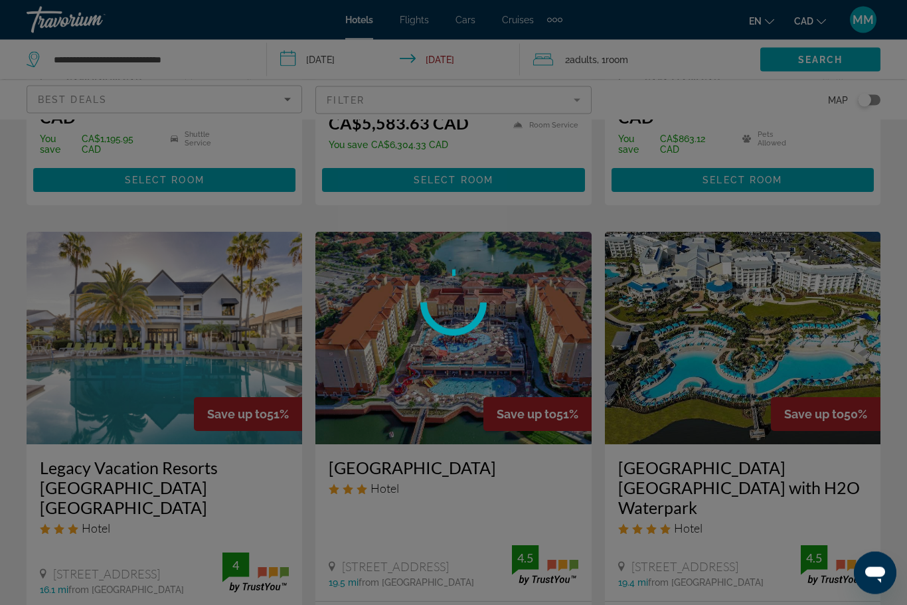
scroll to position [1518, 0]
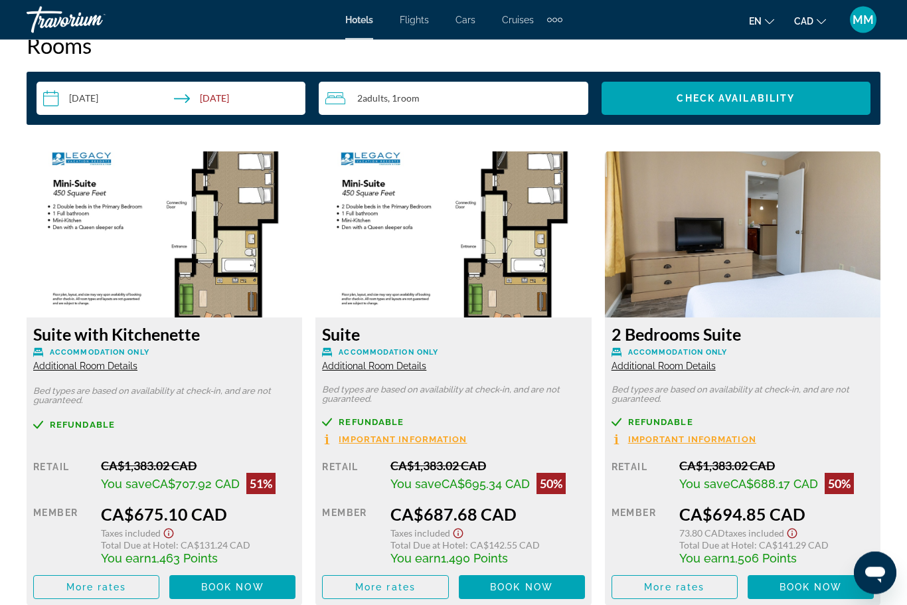
scroll to position [1960, 0]
click at [806, 28] on button "CAD USD ($) MXN (Mex$) CAD (Can$) GBP (£) EUR (€) AUD (A$) NZD (NZ$) CNY (CN¥)" at bounding box center [810, 20] width 32 height 19
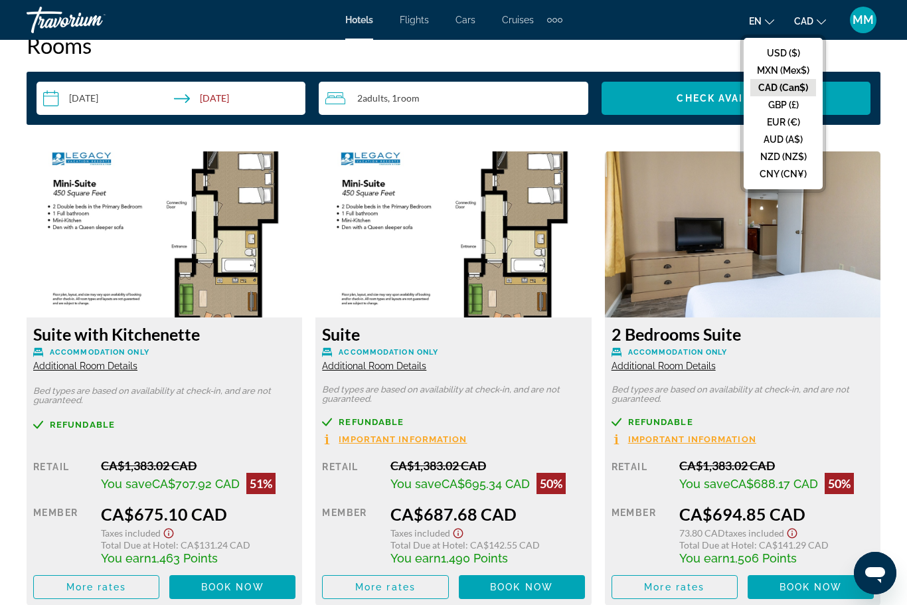
click at [781, 48] on button "USD ($)" at bounding box center [783, 52] width 66 height 17
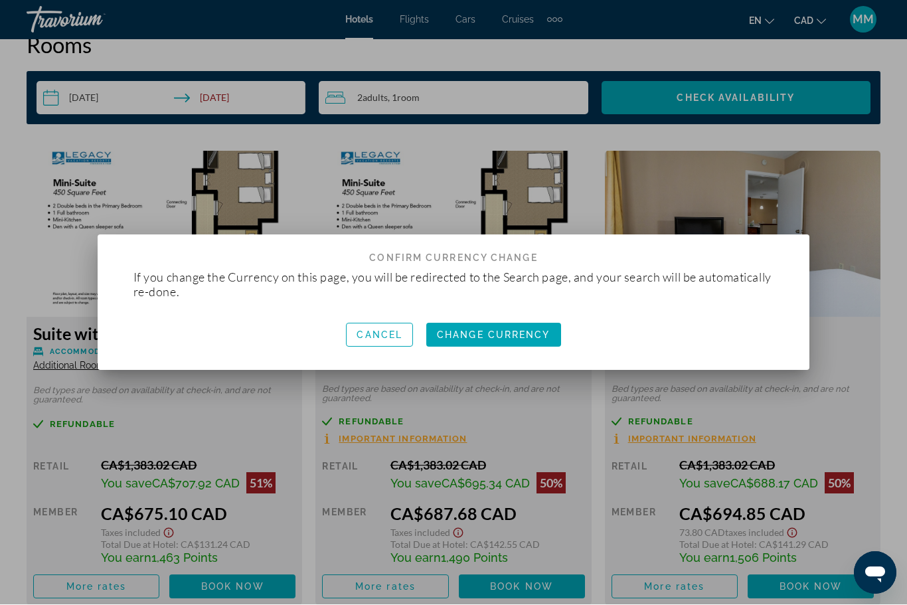
click at [481, 343] on span "button" at bounding box center [493, 335] width 135 height 32
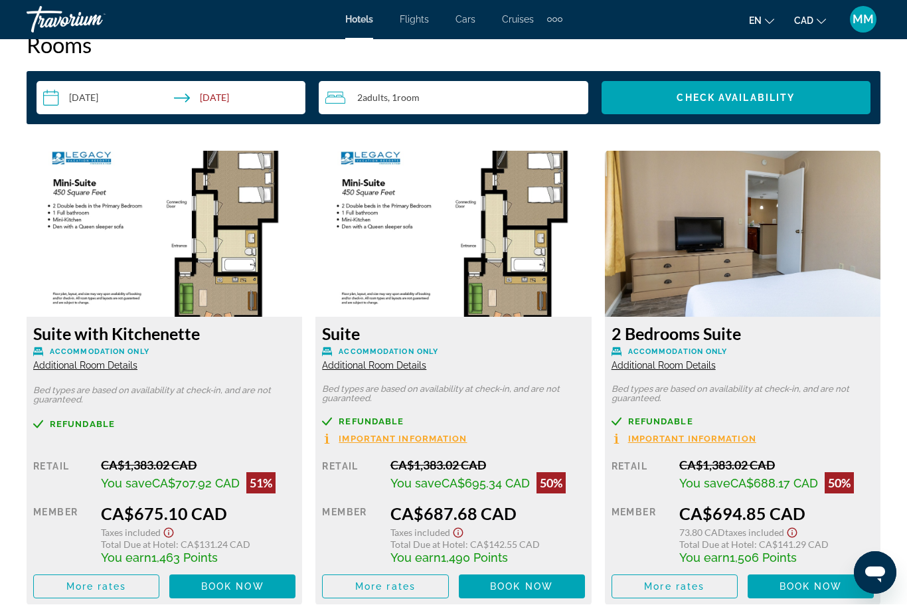
scroll to position [1960, 0]
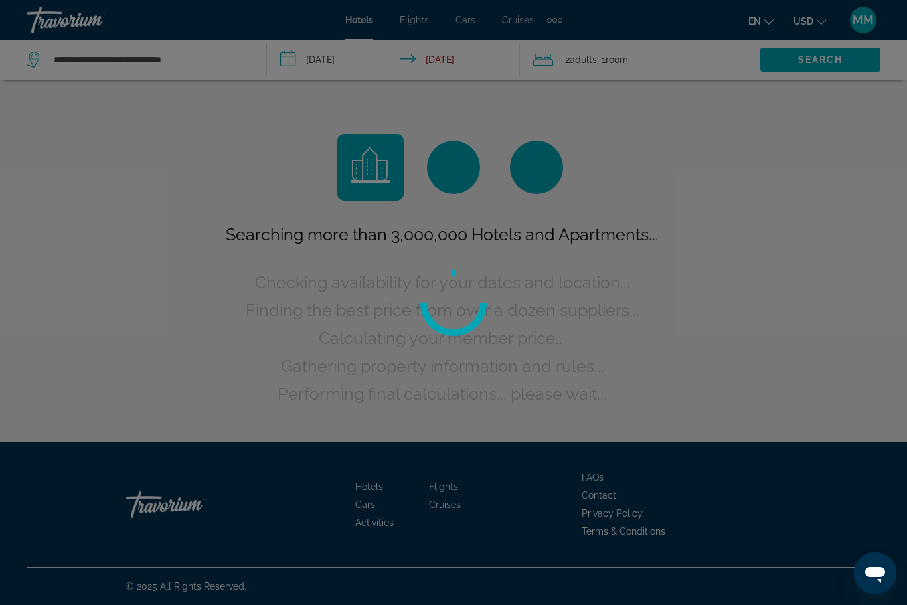
scroll to position [44, 0]
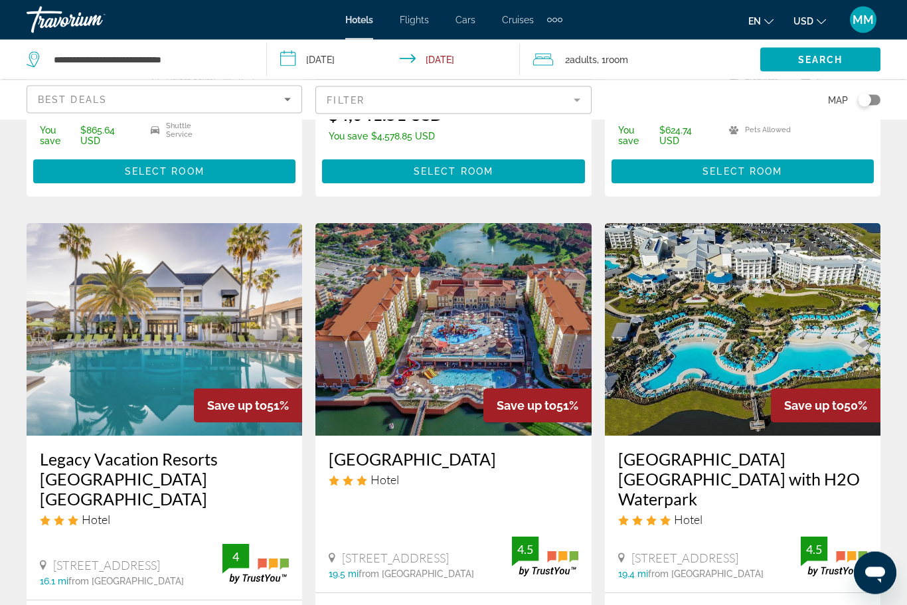
scroll to position [1528, 0]
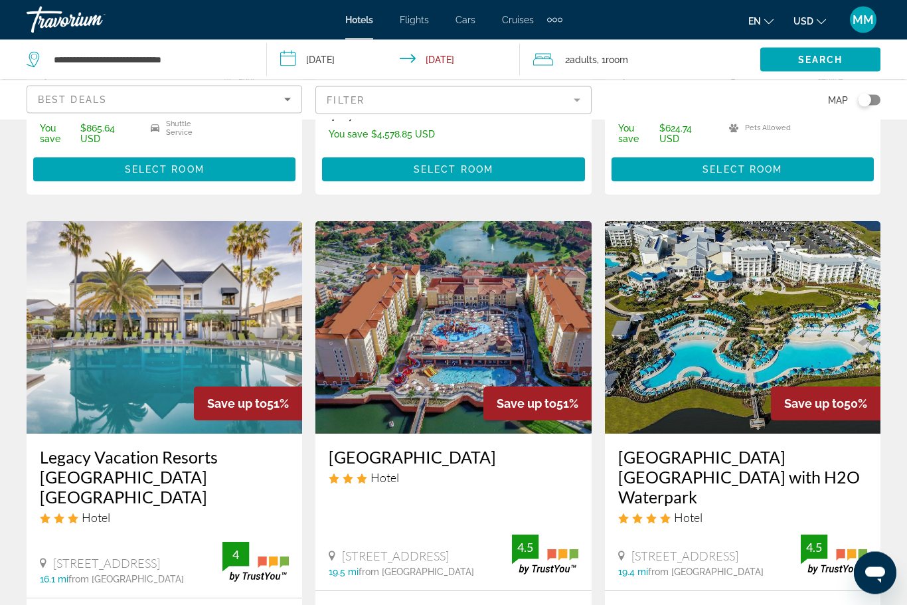
click at [183, 335] on img "Main content" at bounding box center [164, 328] width 275 height 212
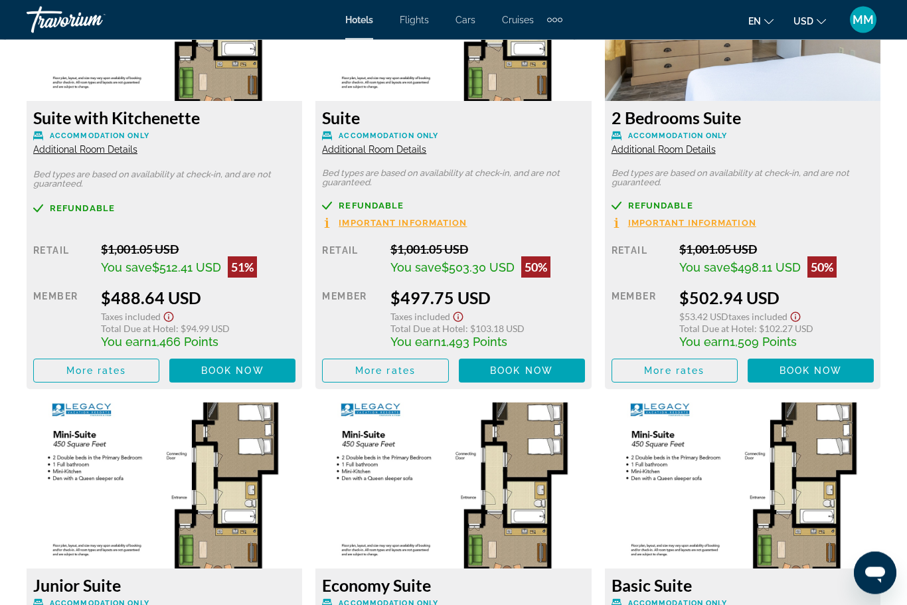
scroll to position [2230, 0]
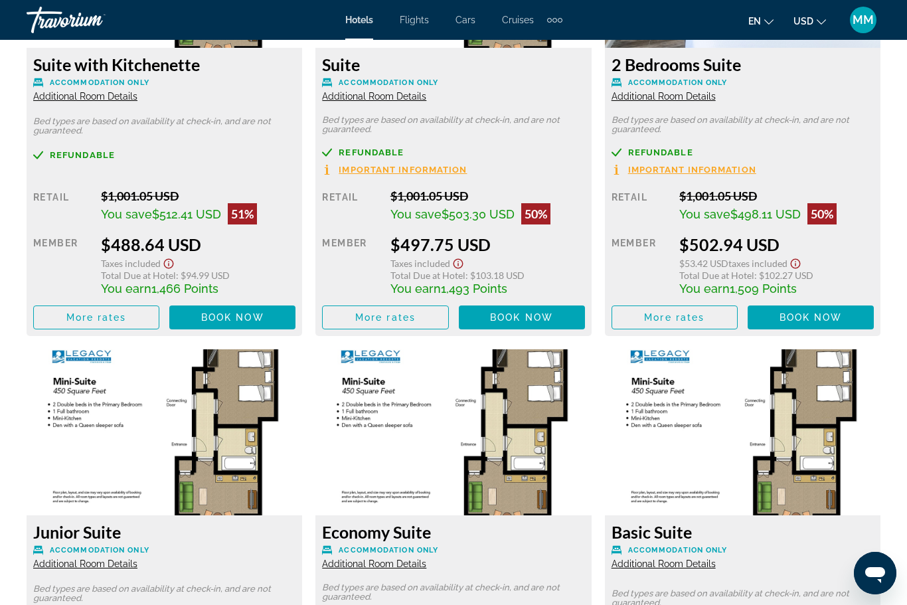
click at [795, 451] on img "Main content" at bounding box center [742, 432] width 275 height 166
click at [805, 435] on img "Main content" at bounding box center [742, 432] width 275 height 166
click at [811, 324] on span "Main content" at bounding box center [810, 317] width 126 height 32
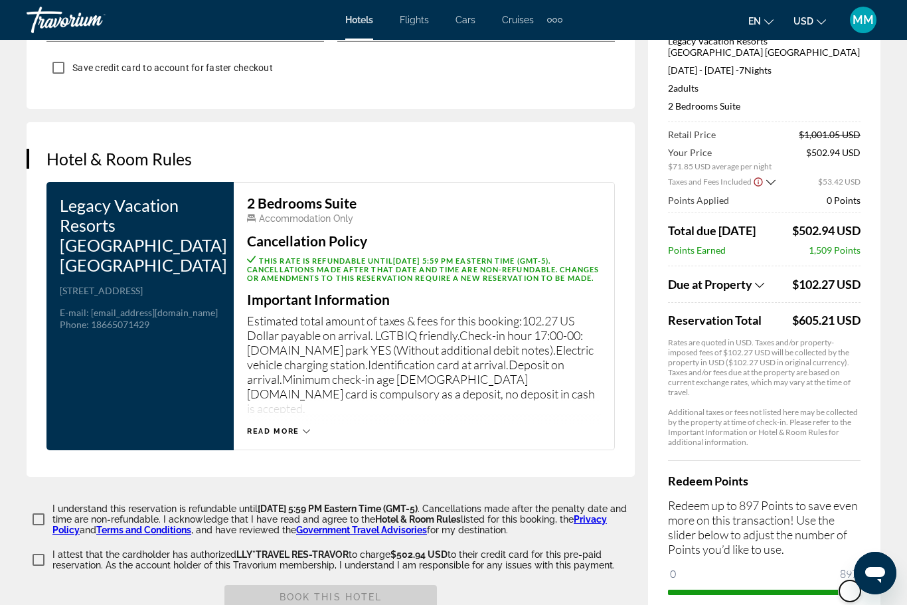
scroll to position [1663, 0]
